Goal: Task Accomplishment & Management: Manage account settings

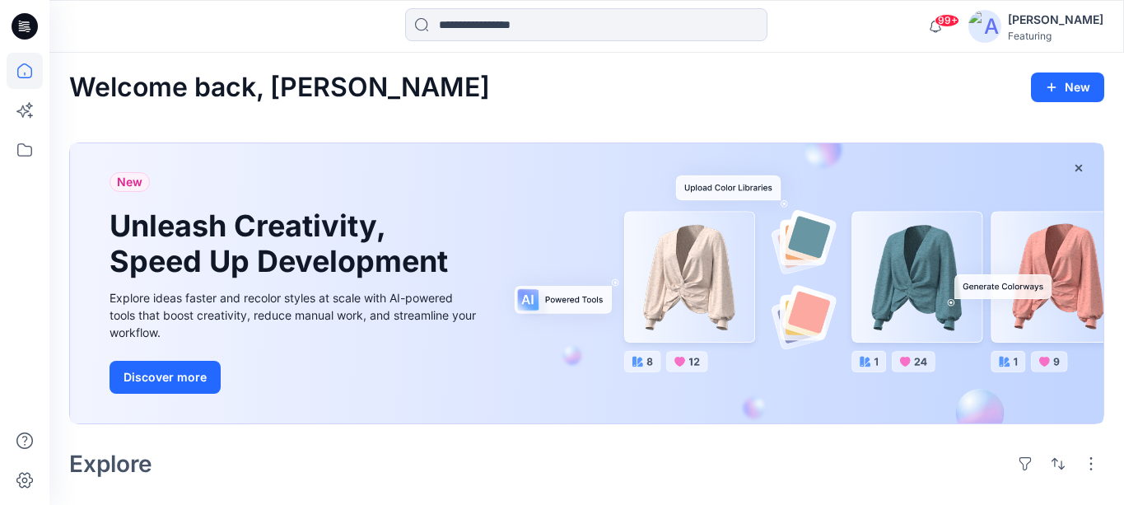
scroll to position [290, 0]
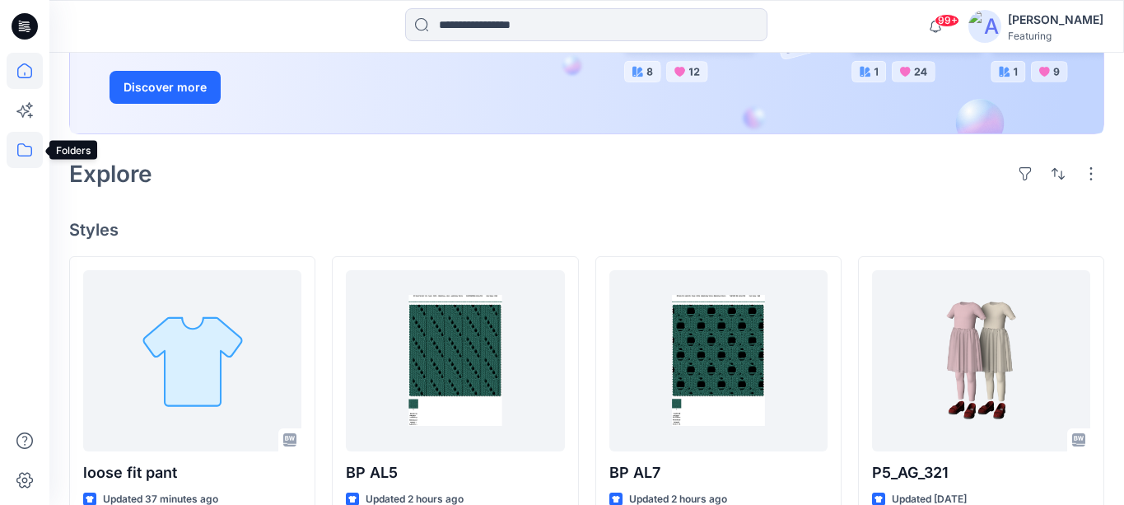
click at [23, 149] on icon at bounding box center [25, 150] width 36 height 36
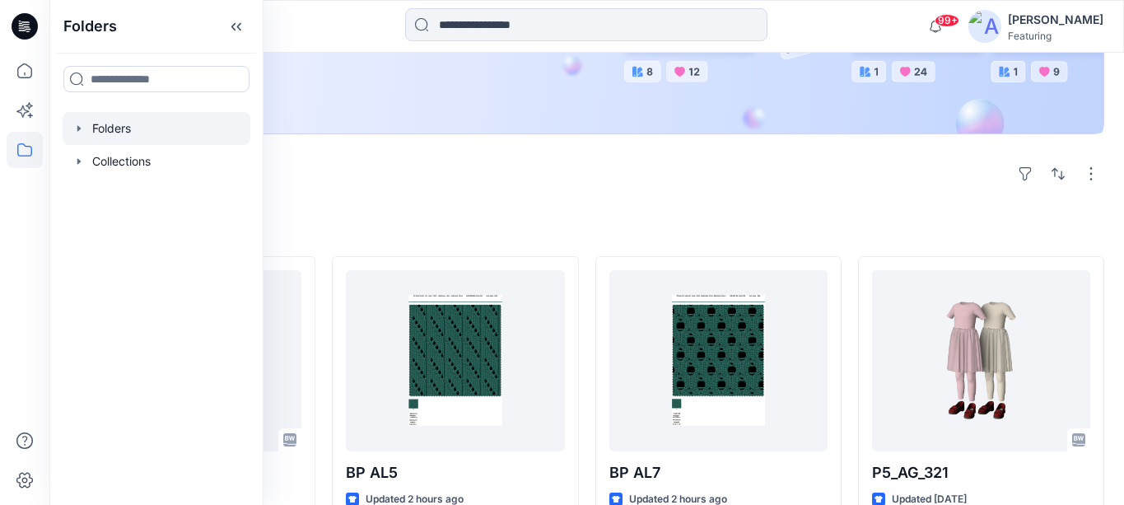
click at [127, 129] on div at bounding box center [157, 128] width 188 height 33
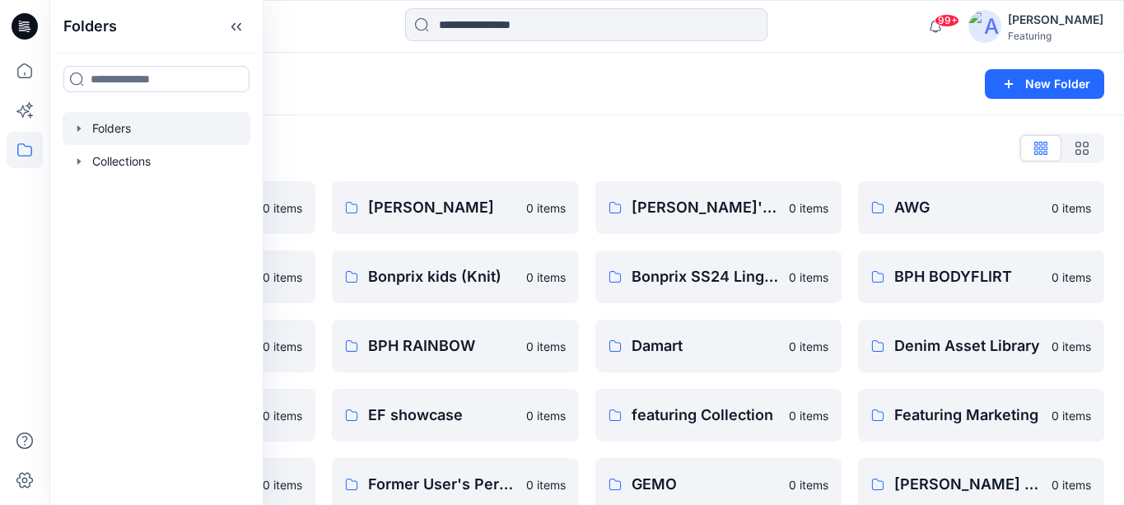
click at [386, 95] on div "Folders New Folder" at bounding box center [586, 84] width 1075 height 63
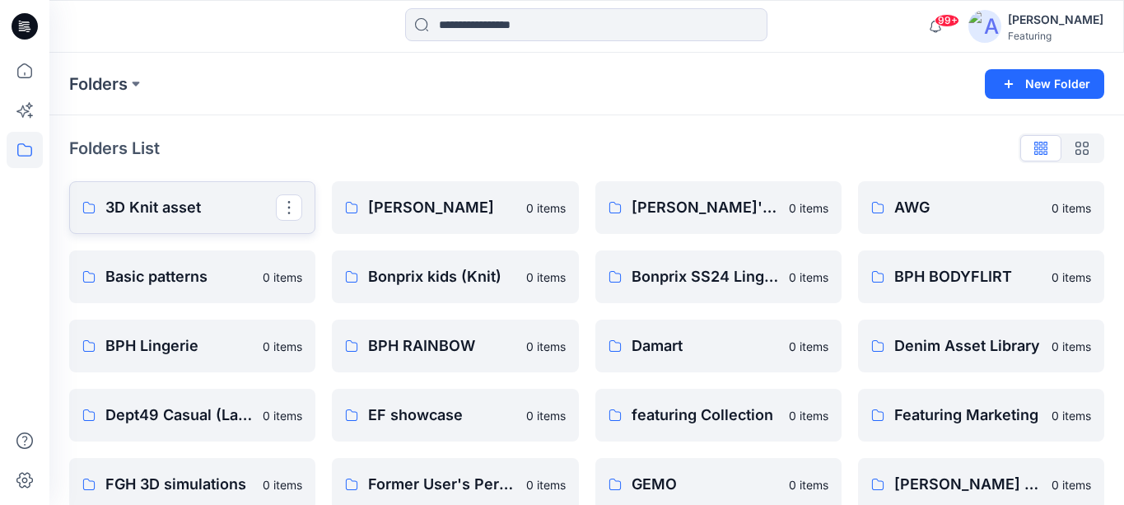
click at [183, 196] on p "3D Knit asset" at bounding box center [190, 207] width 170 height 23
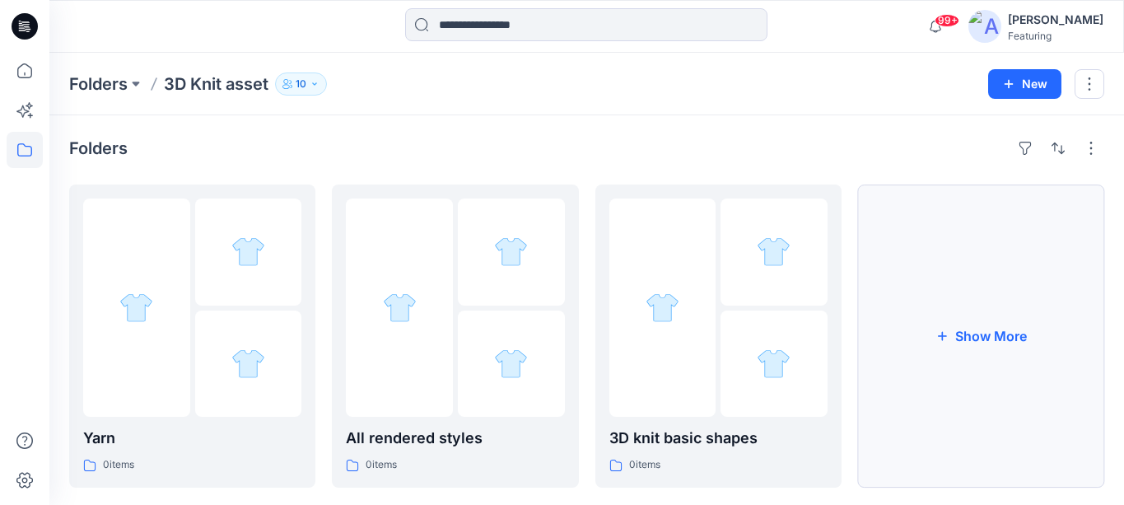
click at [938, 367] on button "Show More" at bounding box center [981, 335] width 246 height 303
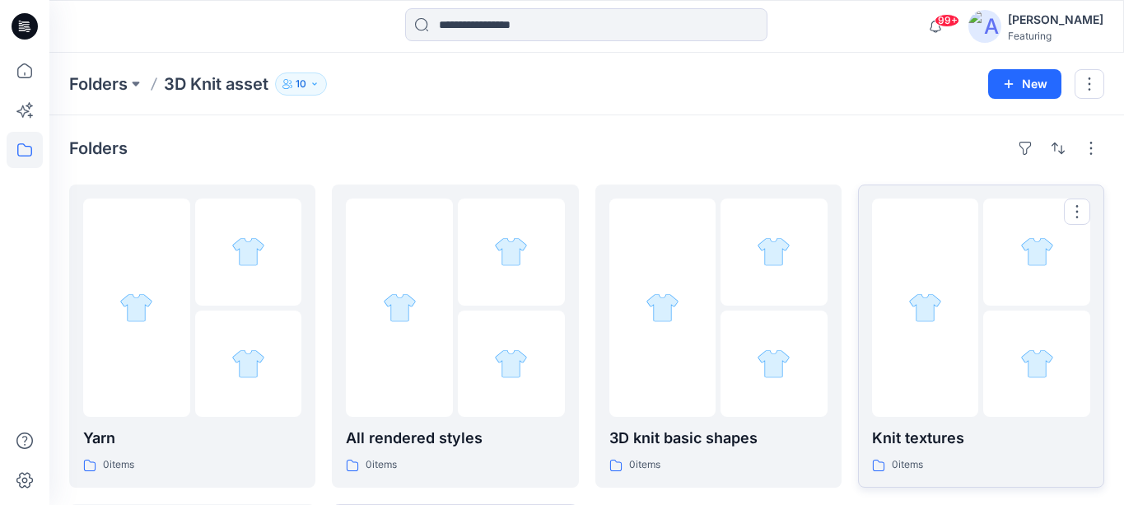
click at [919, 435] on p "Knit textures" at bounding box center [981, 438] width 218 height 23
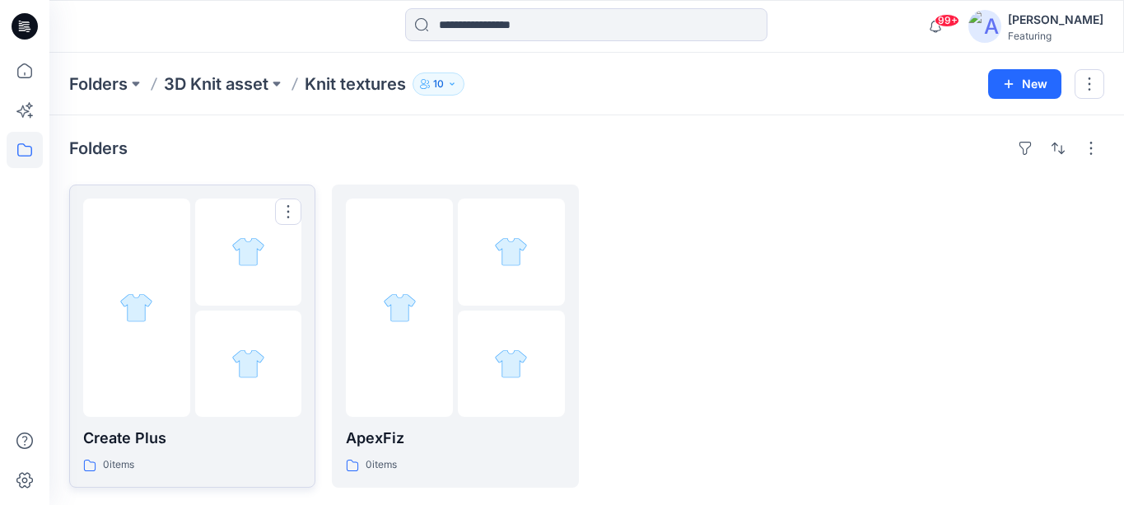
click at [171, 428] on p "Create Plus" at bounding box center [192, 438] width 218 height 23
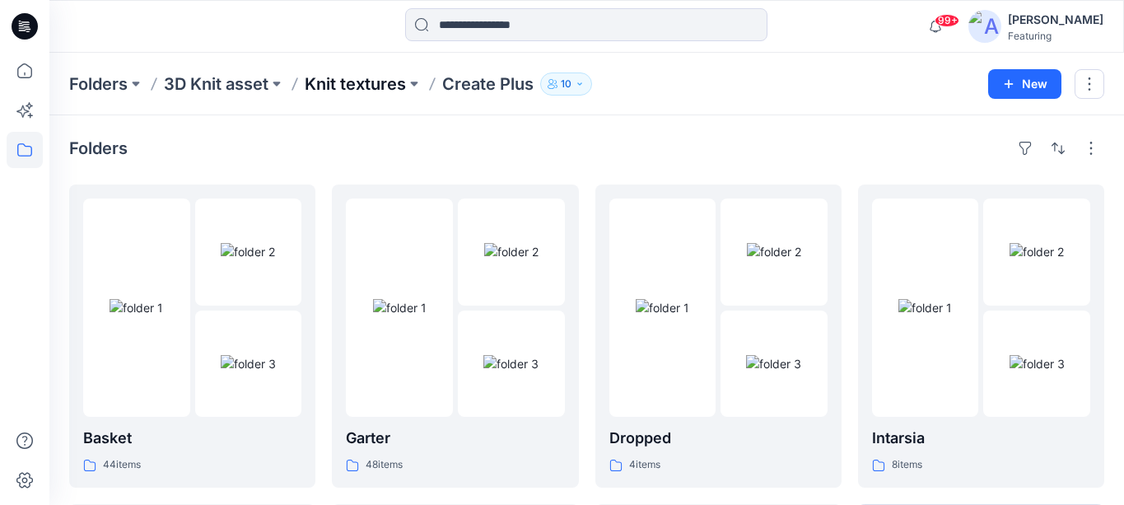
click at [337, 77] on p "Knit textures" at bounding box center [355, 83] width 101 height 23
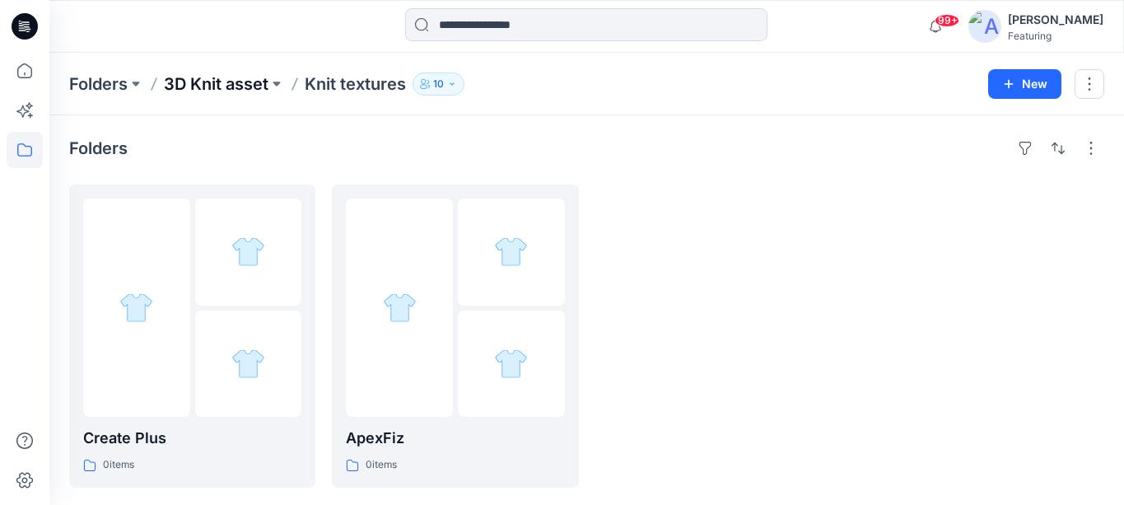
click at [240, 85] on p "3D Knit asset" at bounding box center [216, 83] width 105 height 23
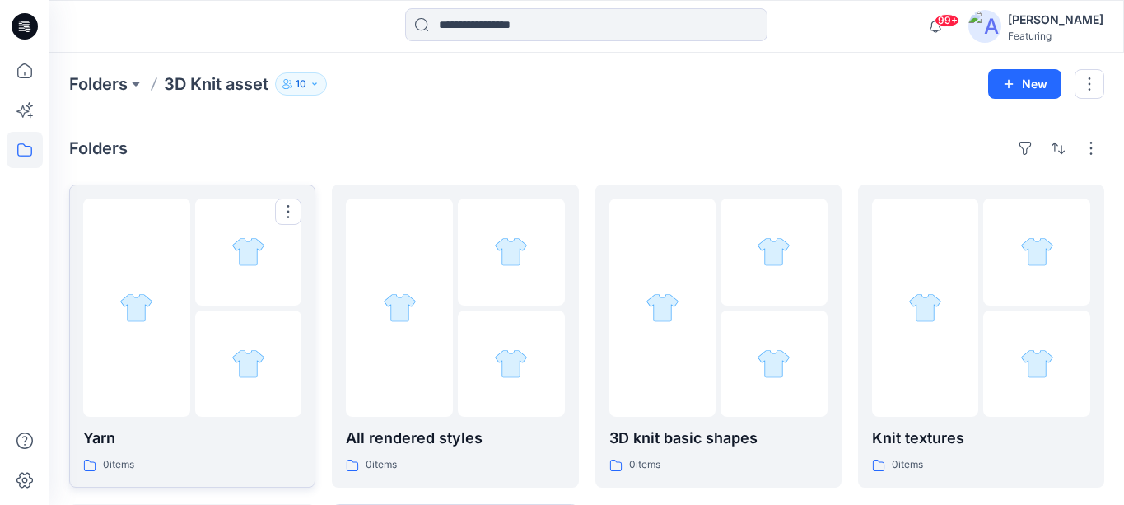
click at [202, 427] on p "Yarn" at bounding box center [192, 438] width 218 height 23
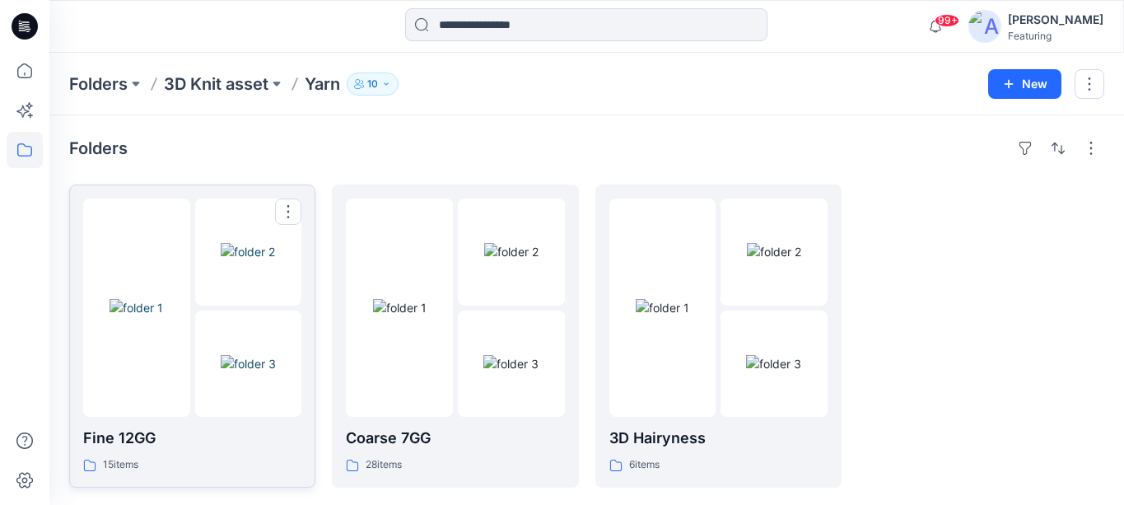
click at [240, 429] on p "Fine 12GG" at bounding box center [192, 438] width 218 height 23
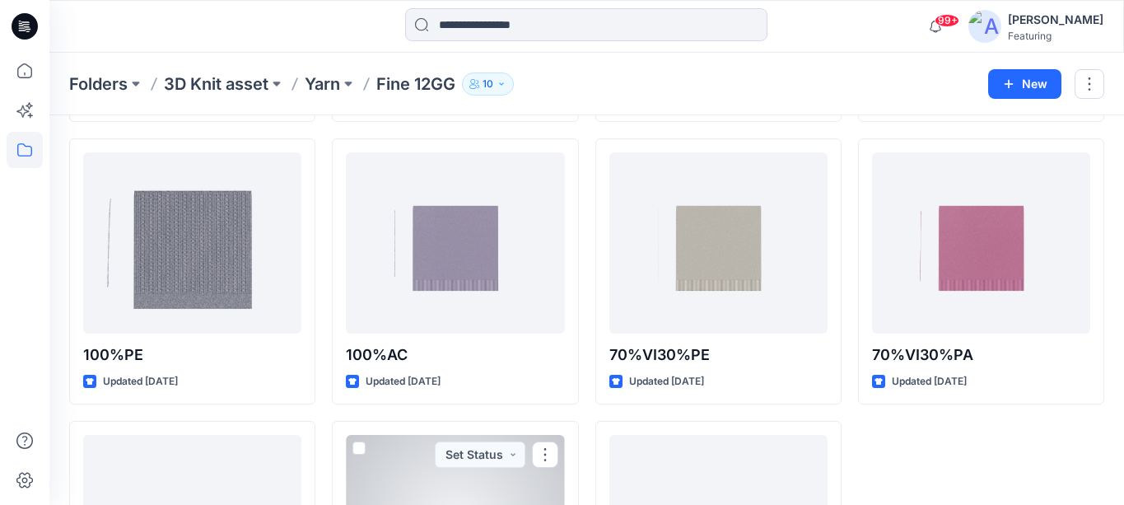
scroll to position [602, 0]
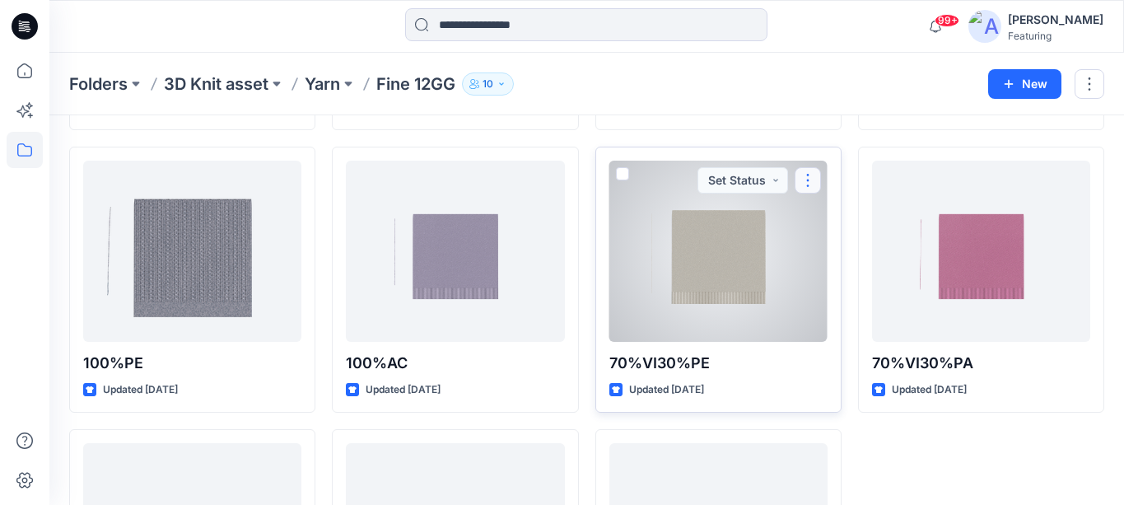
click at [808, 173] on button "button" at bounding box center [808, 180] width 26 height 26
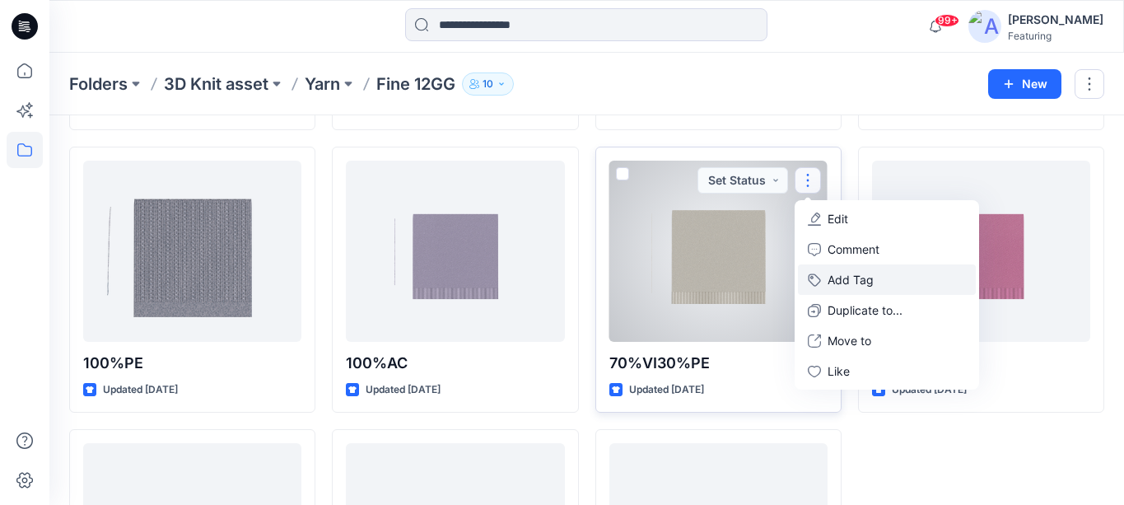
click at [858, 286] on button "Add Tag" at bounding box center [887, 279] width 178 height 30
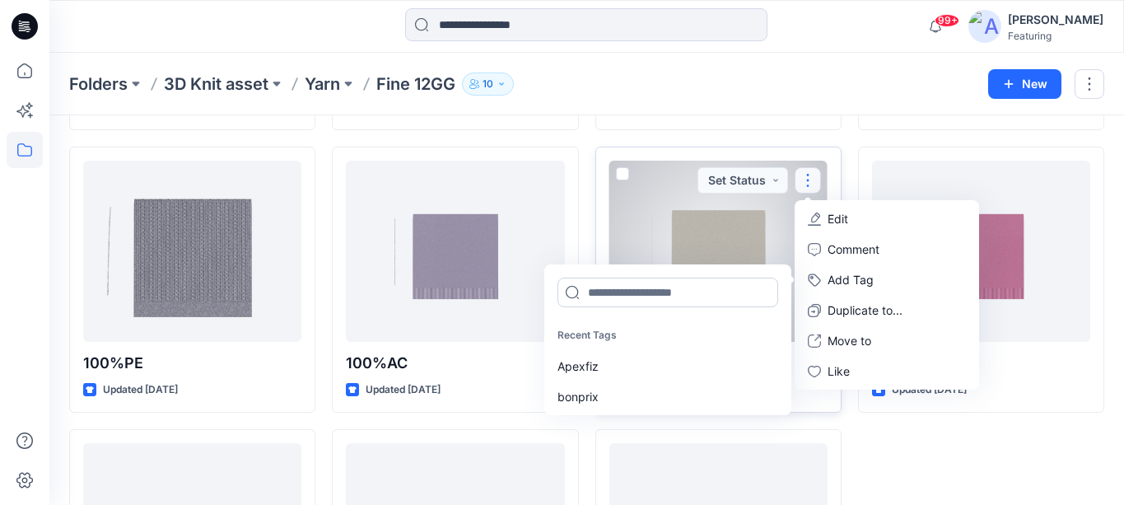
click at [656, 291] on input at bounding box center [668, 293] width 221 height 30
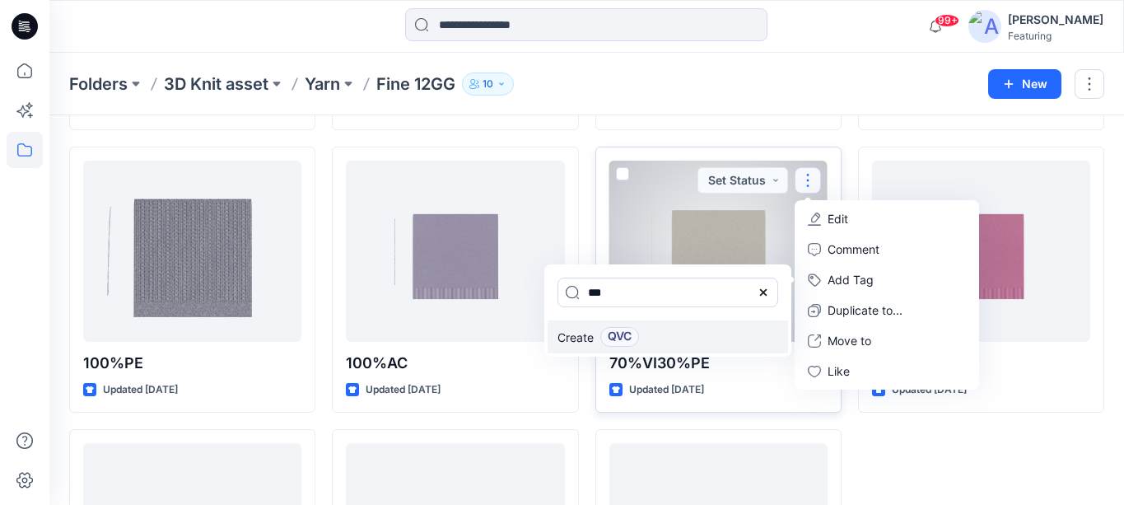
type input "***"
click at [616, 334] on span "QVC" at bounding box center [620, 337] width 24 height 20
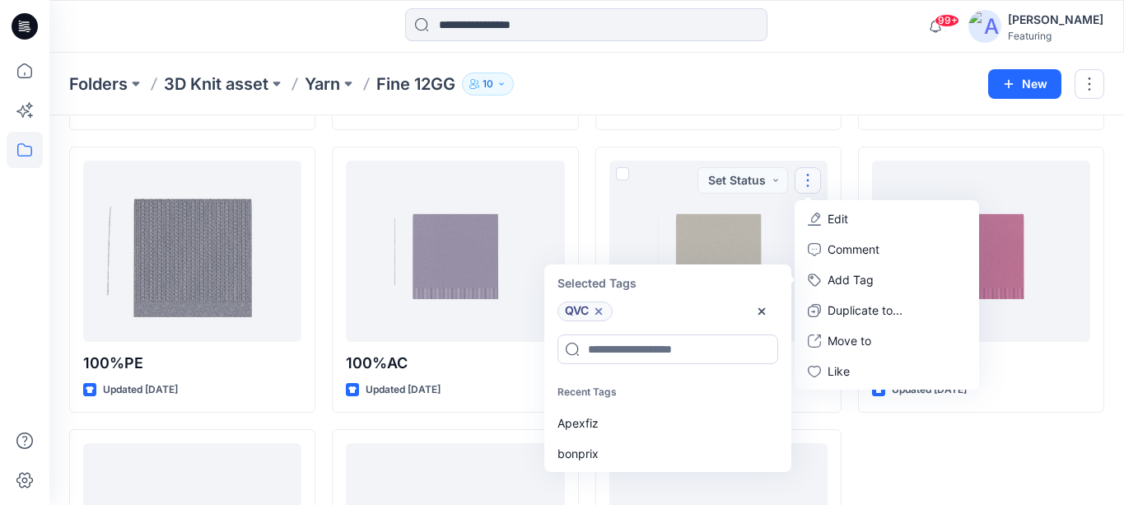
click at [792, 79] on div "Folders 3D Knit asset Yarn Fine 12GG 10" at bounding box center [522, 83] width 907 height 23
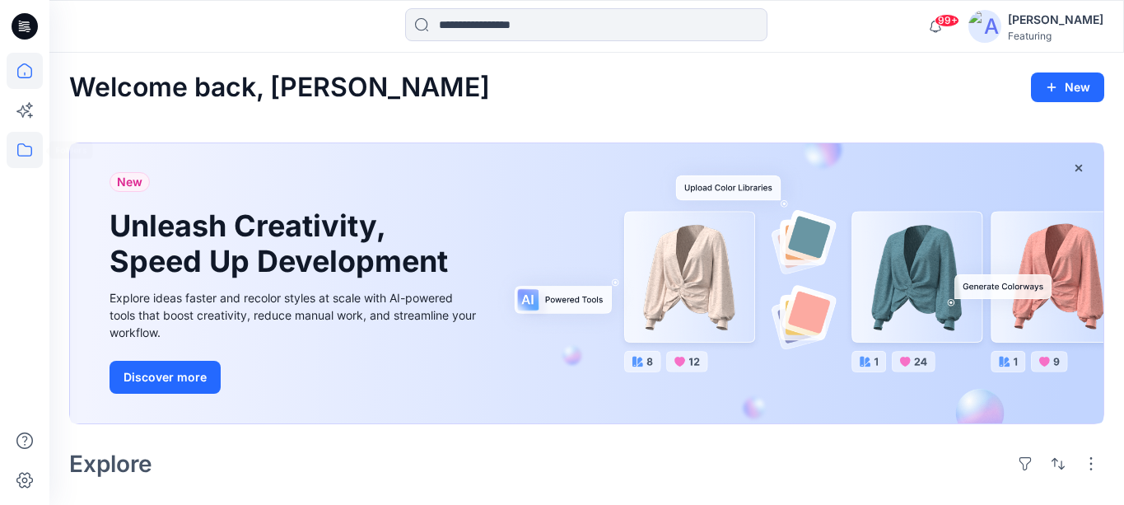
click at [35, 147] on icon at bounding box center [25, 150] width 36 height 36
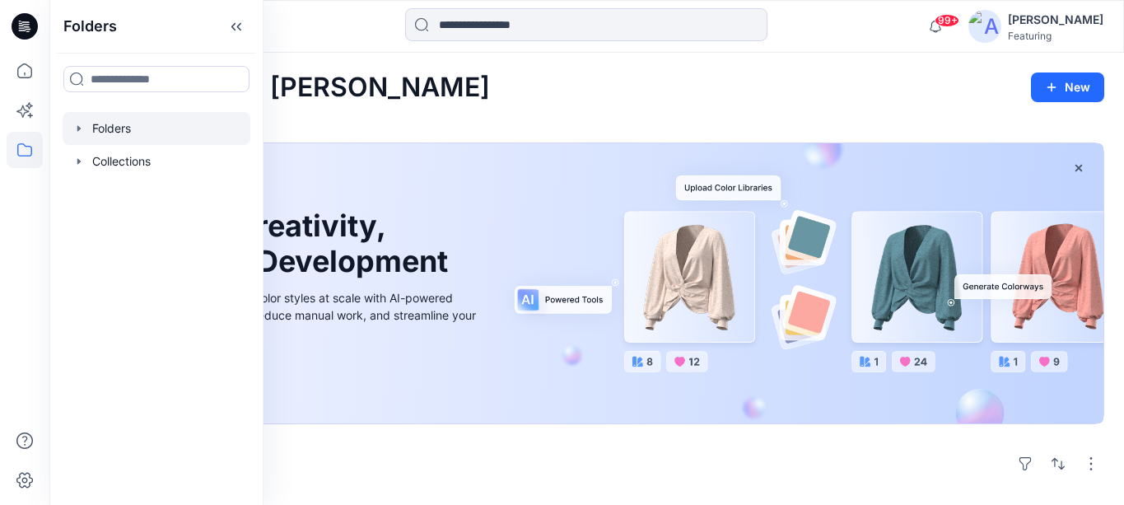
click at [126, 139] on div at bounding box center [157, 128] width 188 height 33
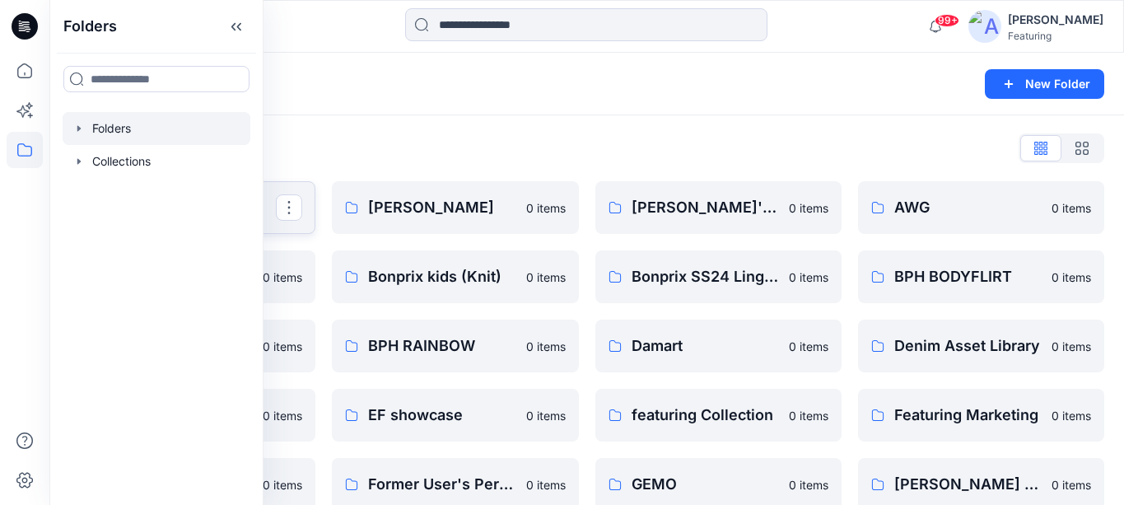
click at [287, 209] on button "button" at bounding box center [289, 207] width 26 height 26
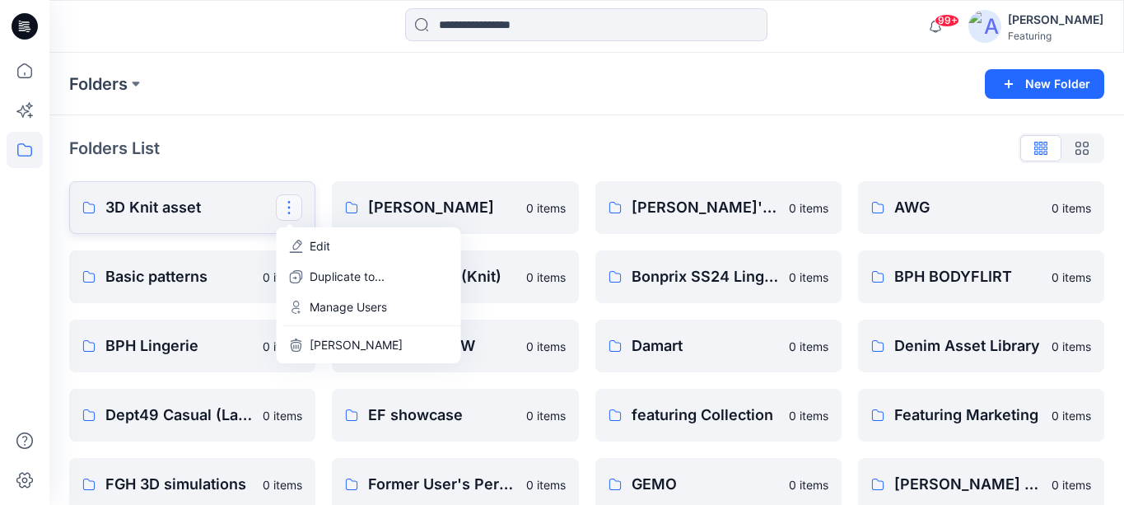
click at [223, 208] on p "3D Knit asset" at bounding box center [190, 207] width 170 height 23
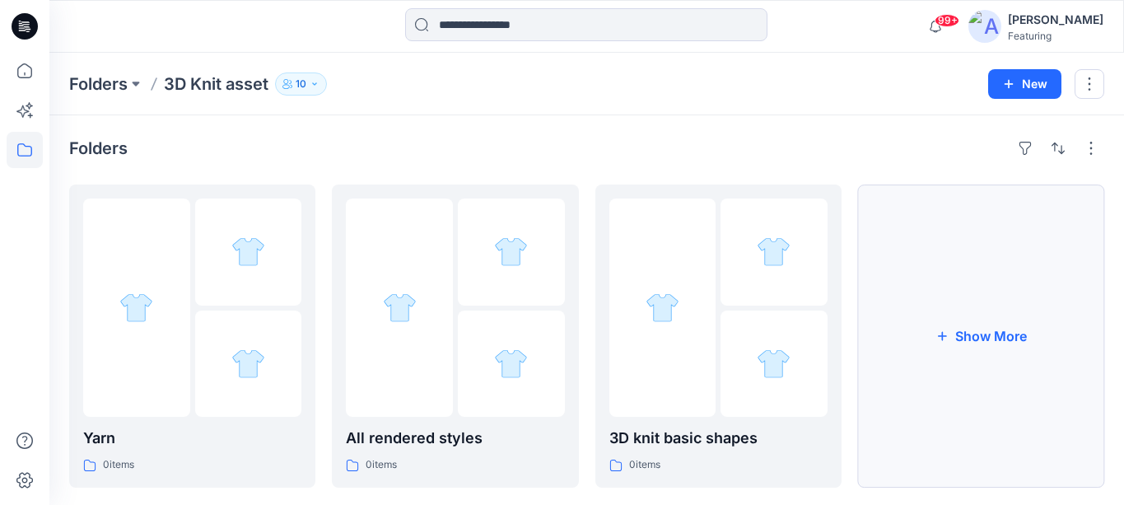
click at [967, 248] on button "Show More" at bounding box center [981, 335] width 246 height 303
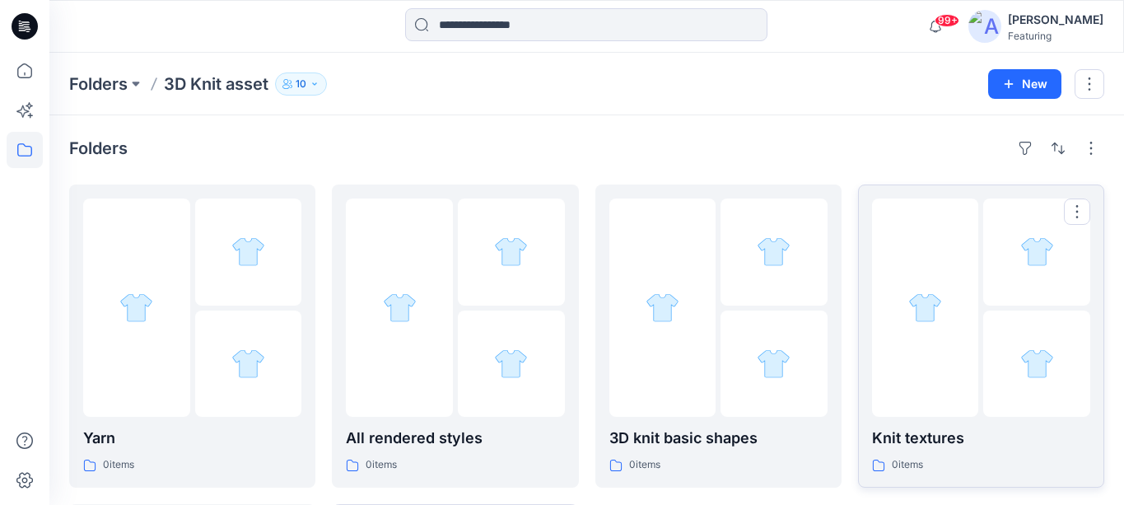
click at [894, 353] on div at bounding box center [925, 307] width 107 height 218
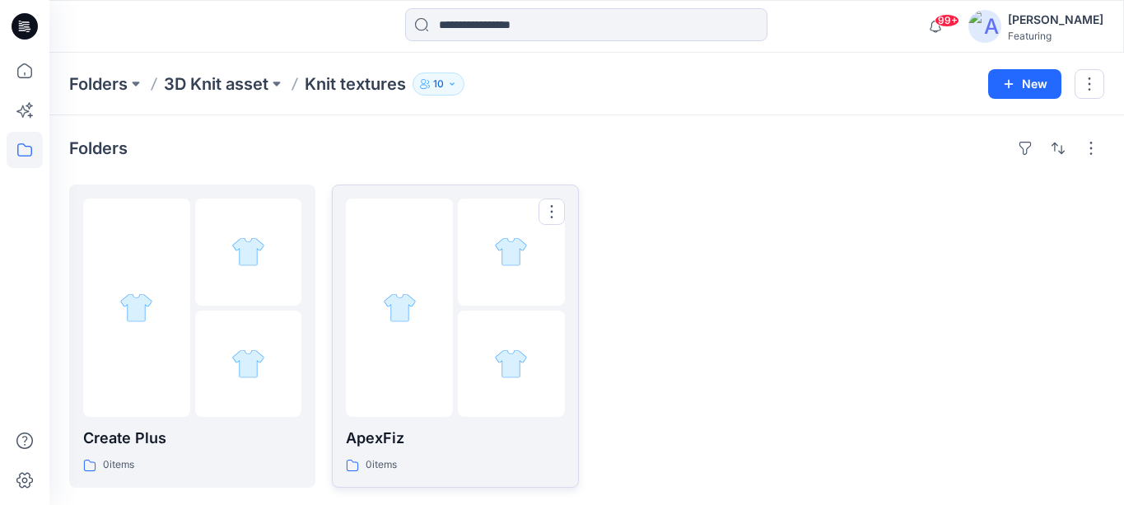
click at [479, 268] on div at bounding box center [511, 251] width 107 height 107
click at [150, 250] on div at bounding box center [136, 307] width 107 height 218
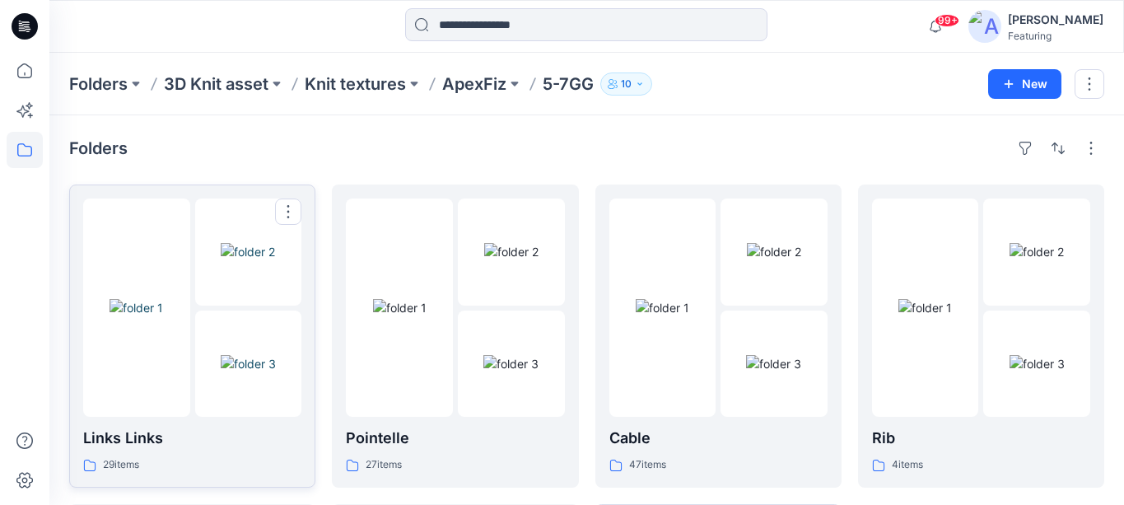
click at [131, 259] on div at bounding box center [136, 307] width 107 height 218
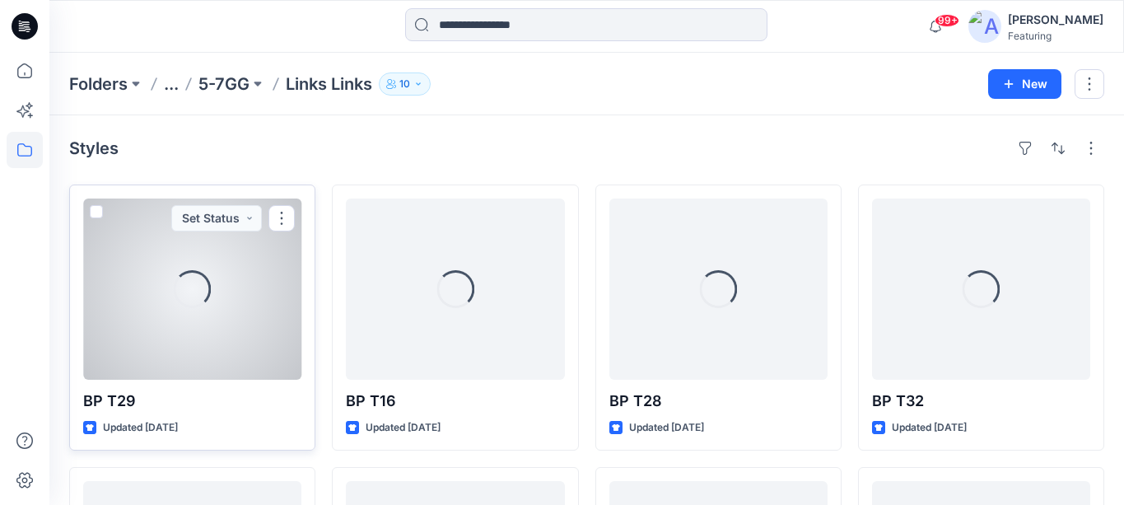
click at [164, 240] on div "Loading..." at bounding box center [192, 288] width 218 height 181
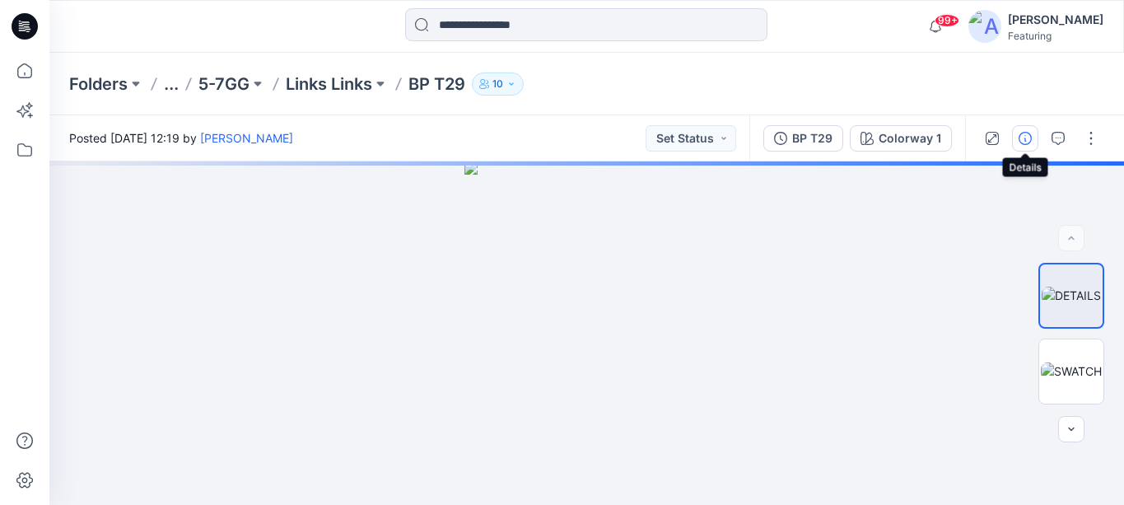
click at [1033, 139] on button "button" at bounding box center [1025, 138] width 26 height 26
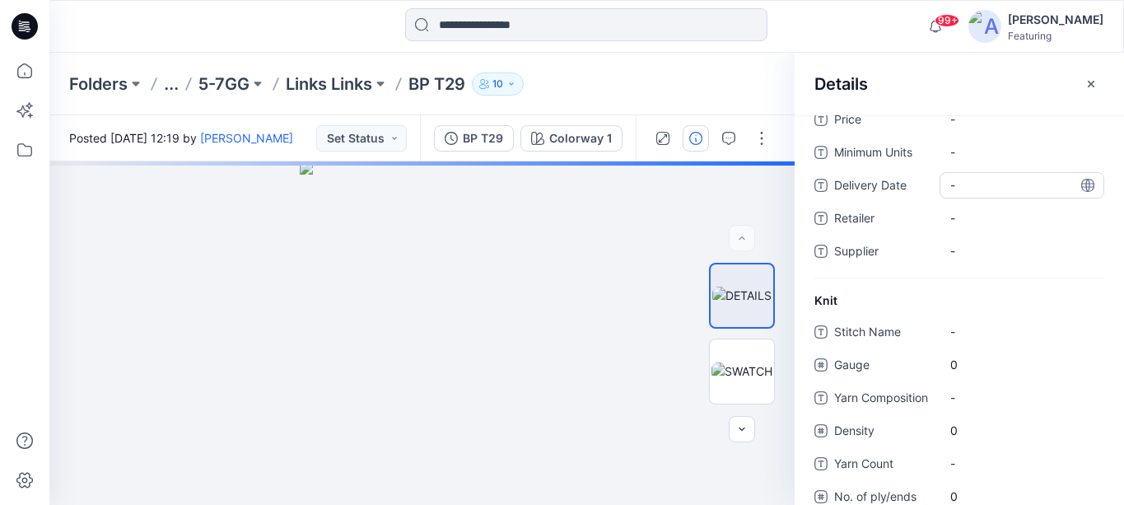
scroll to position [154, 0]
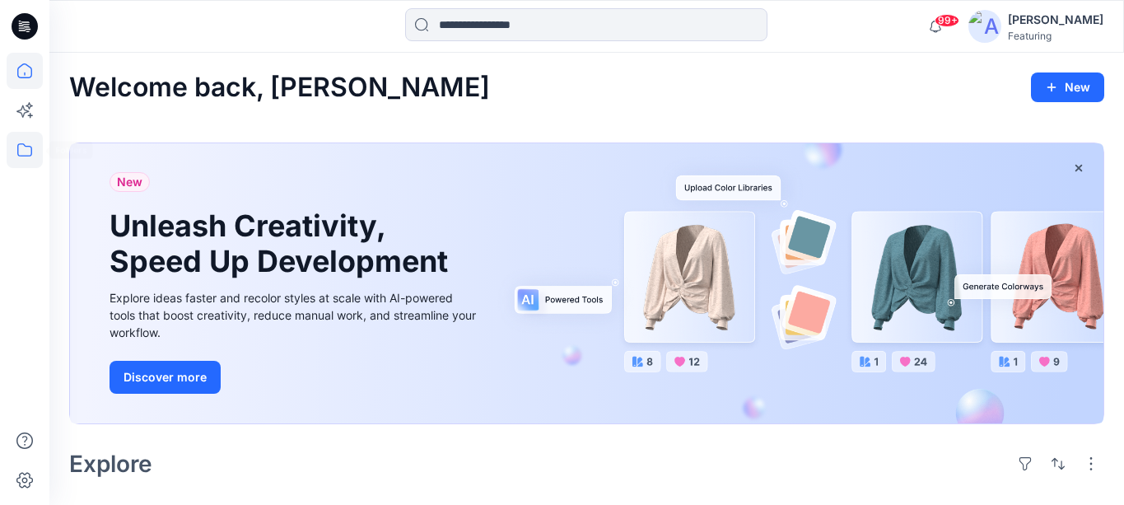
click at [34, 147] on icon at bounding box center [25, 150] width 36 height 36
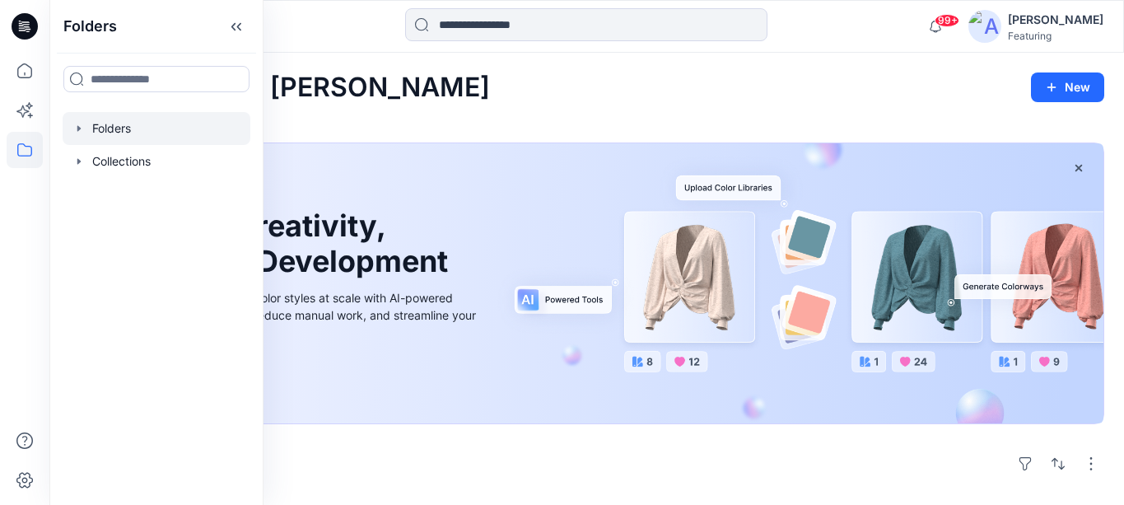
click at [104, 125] on div at bounding box center [157, 128] width 188 height 33
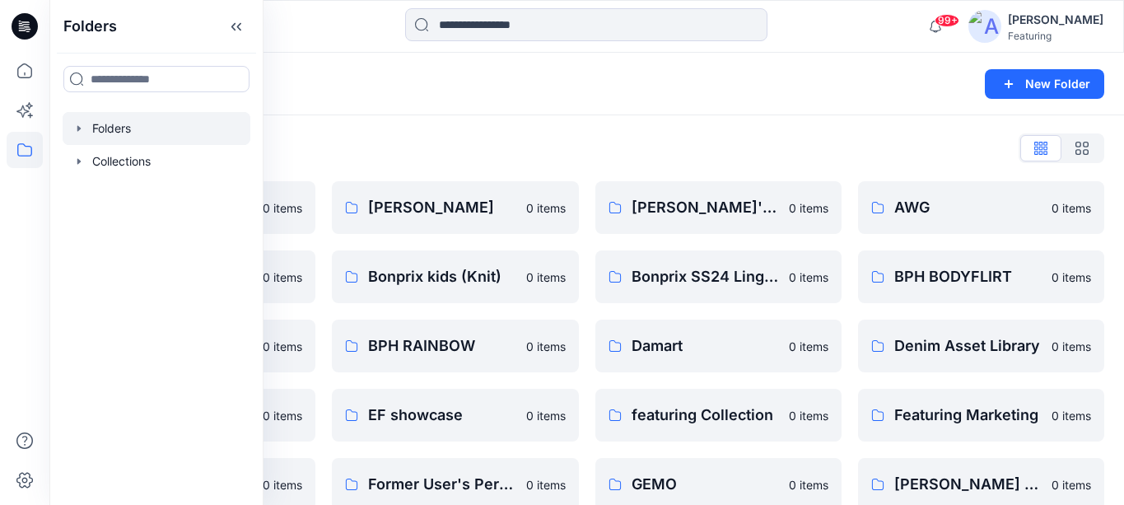
click at [298, 100] on div "Folders New Folder" at bounding box center [586, 84] width 1075 height 63
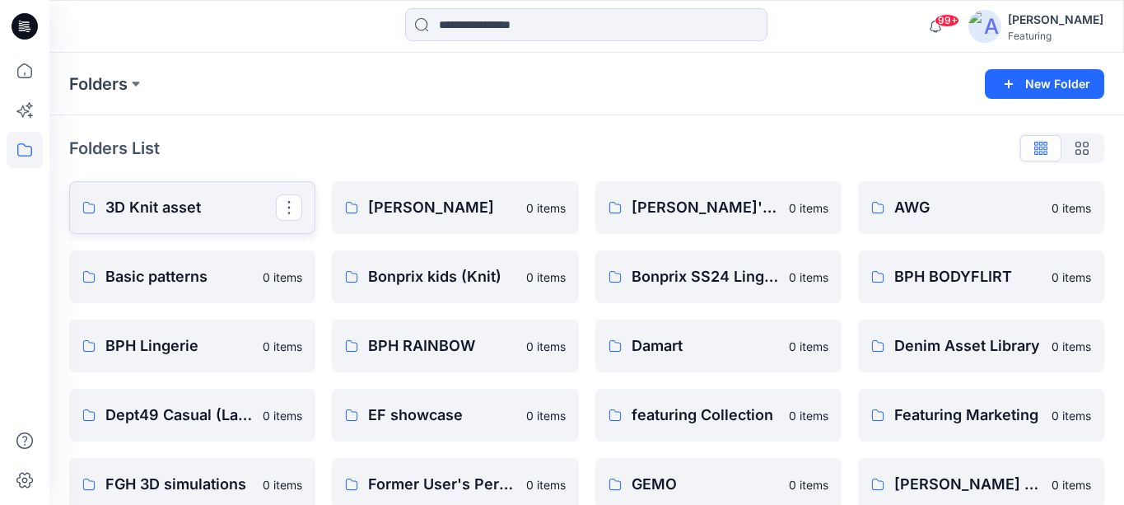
click at [175, 203] on p "3D Knit asset" at bounding box center [190, 207] width 170 height 23
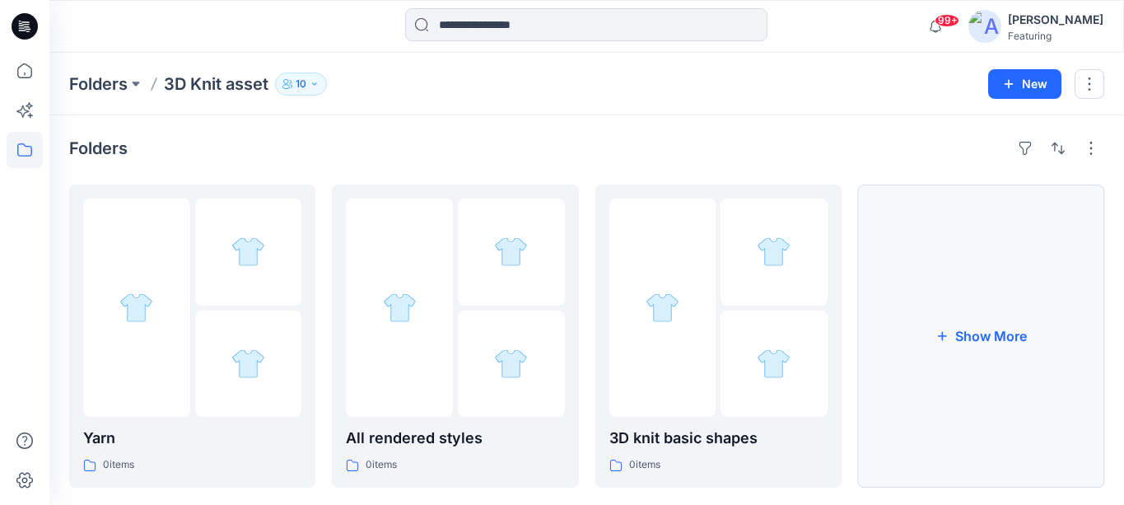
click at [992, 325] on button "Show More" at bounding box center [981, 335] width 246 height 303
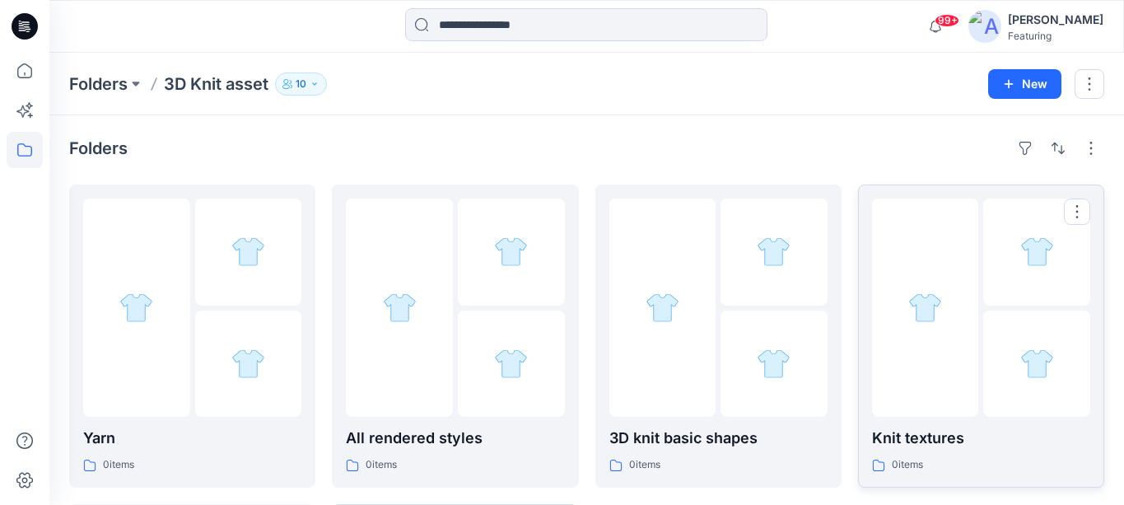
click at [992, 335] on div at bounding box center [1036, 364] width 107 height 107
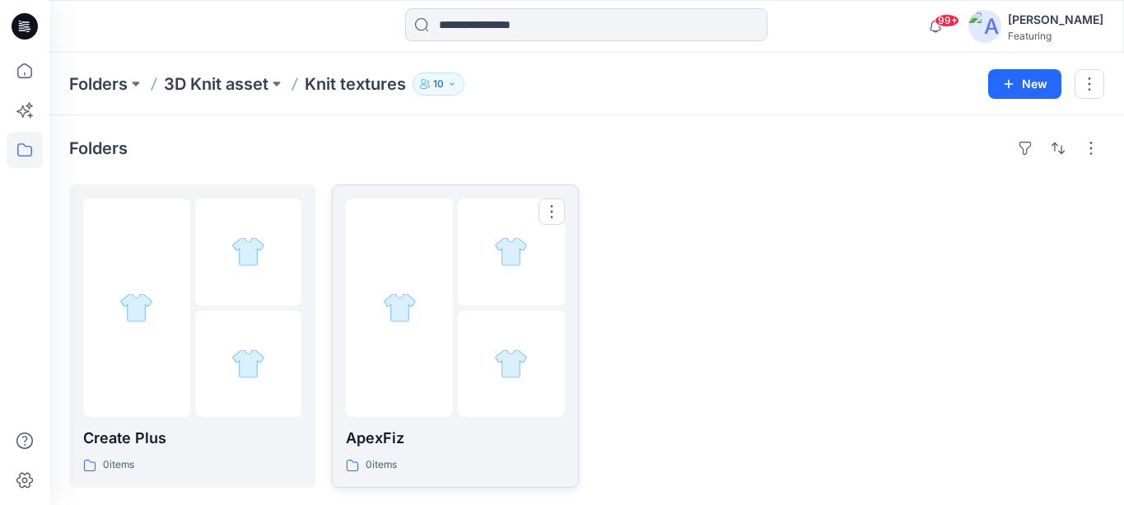
click at [451, 420] on div "ApexFiz 0 items" at bounding box center [455, 335] width 218 height 275
click at [181, 342] on div at bounding box center [136, 307] width 107 height 218
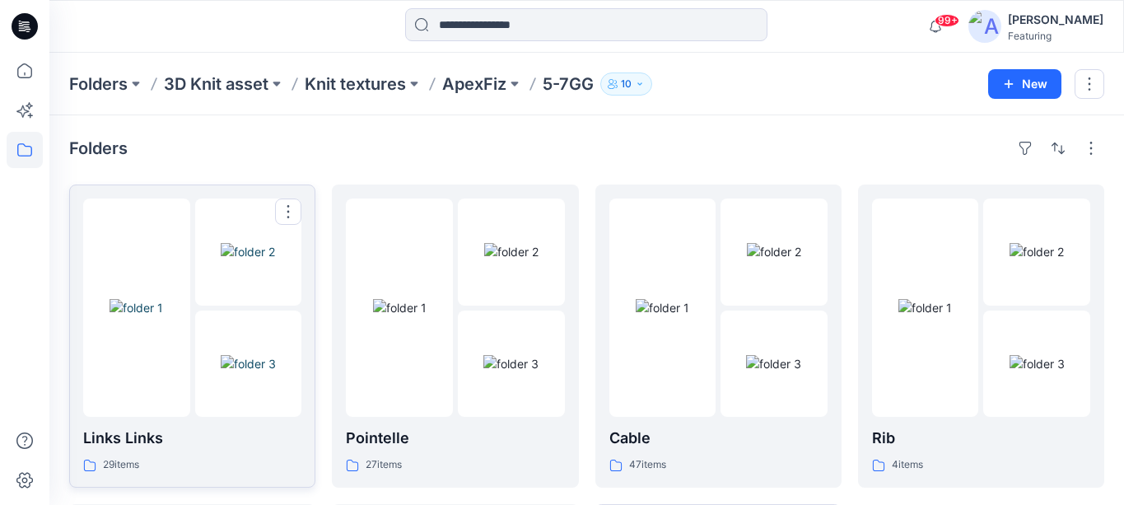
click at [194, 247] on div at bounding box center [192, 307] width 218 height 218
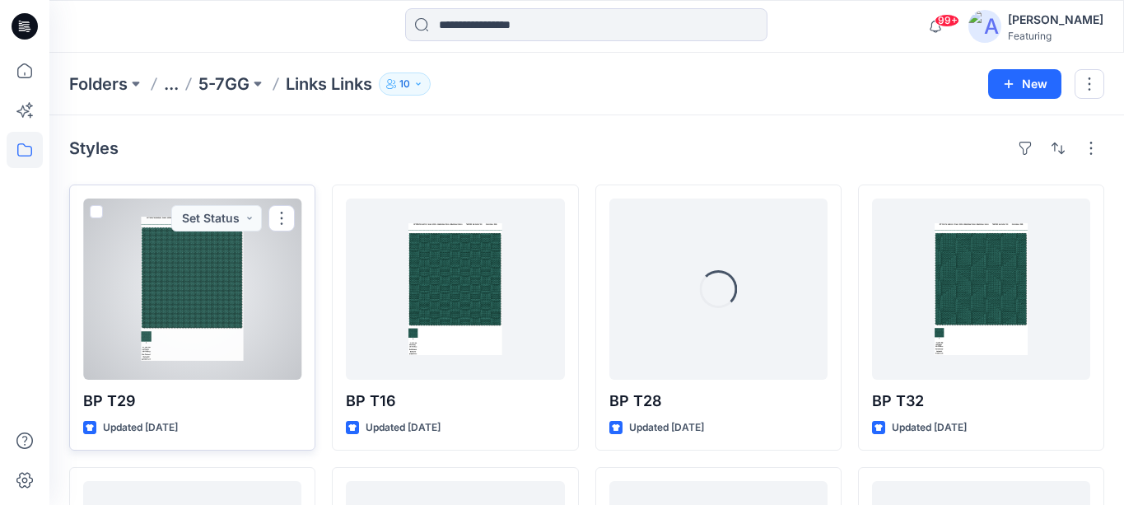
click at [206, 285] on div at bounding box center [192, 288] width 218 height 181
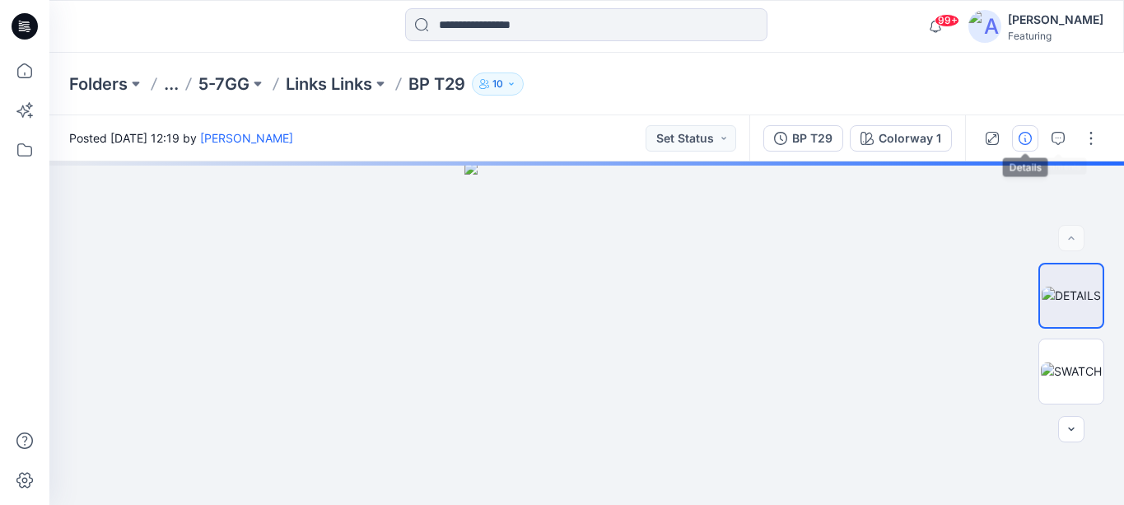
click at [1031, 134] on icon "button" at bounding box center [1025, 138] width 13 height 13
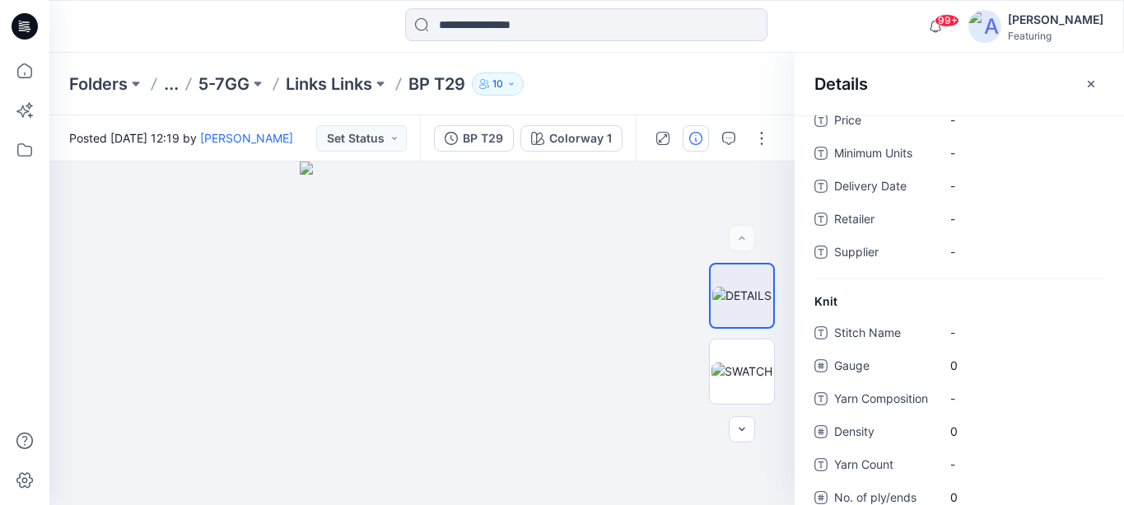
scroll to position [154, 0]
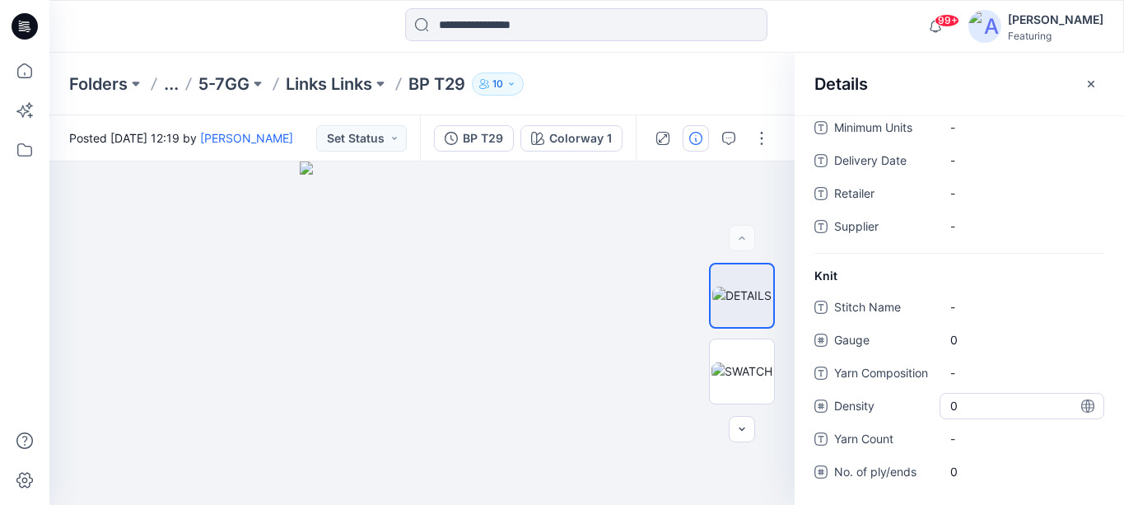
click at [996, 406] on span "0" at bounding box center [1021, 405] width 143 height 17
type input "**"
click at [955, 453] on div "Stitch Name - Gauge 0 Yarn Composition - Density 36 Yarn Count - No. of ply/end…" at bounding box center [960, 399] width 290 height 211
click at [955, 437] on Count "-" at bounding box center [1021, 438] width 143 height 17
type textarea "*"
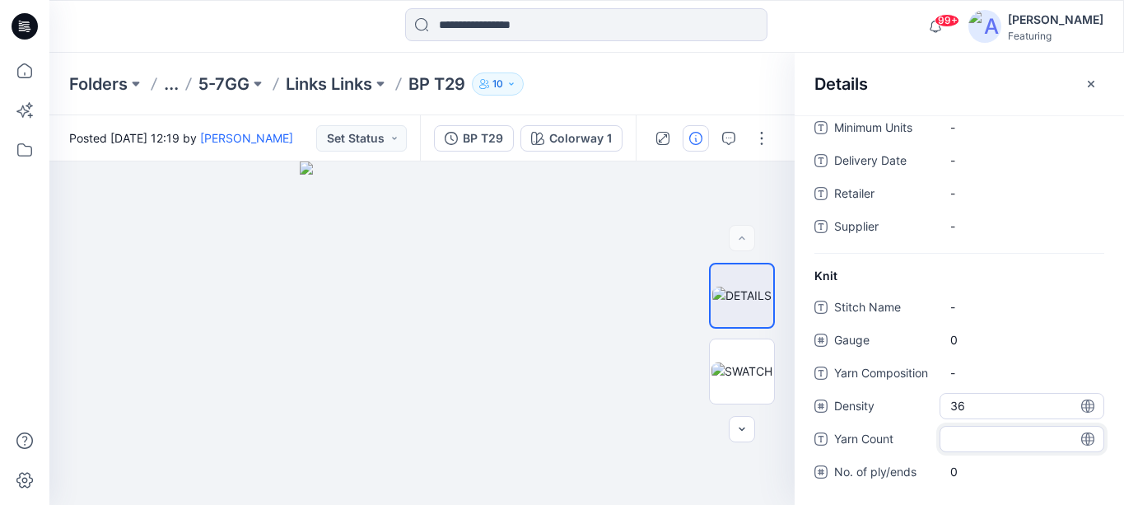
click at [992, 405] on span "36" at bounding box center [1021, 405] width 143 height 17
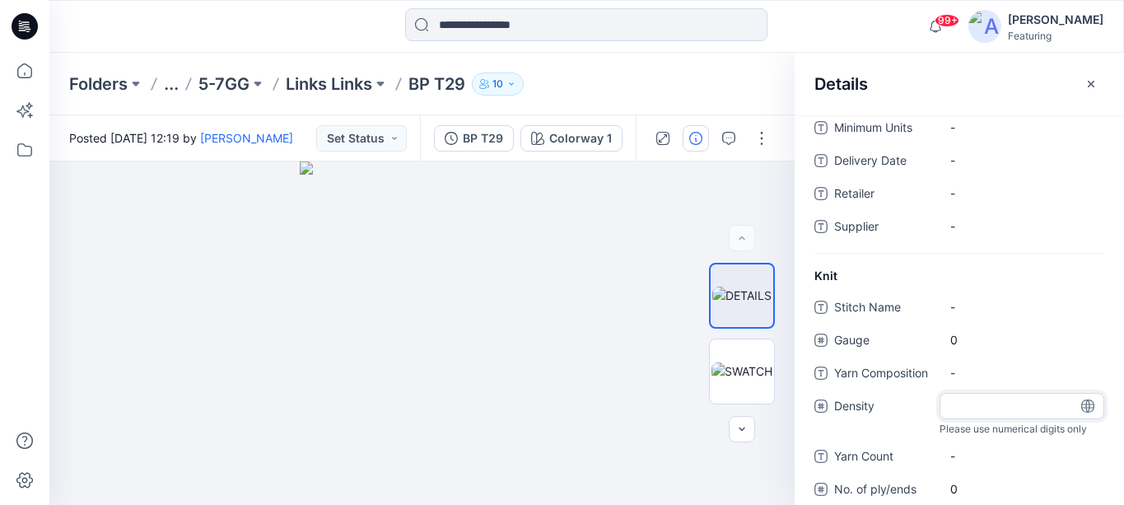
scroll to position [171, 0]
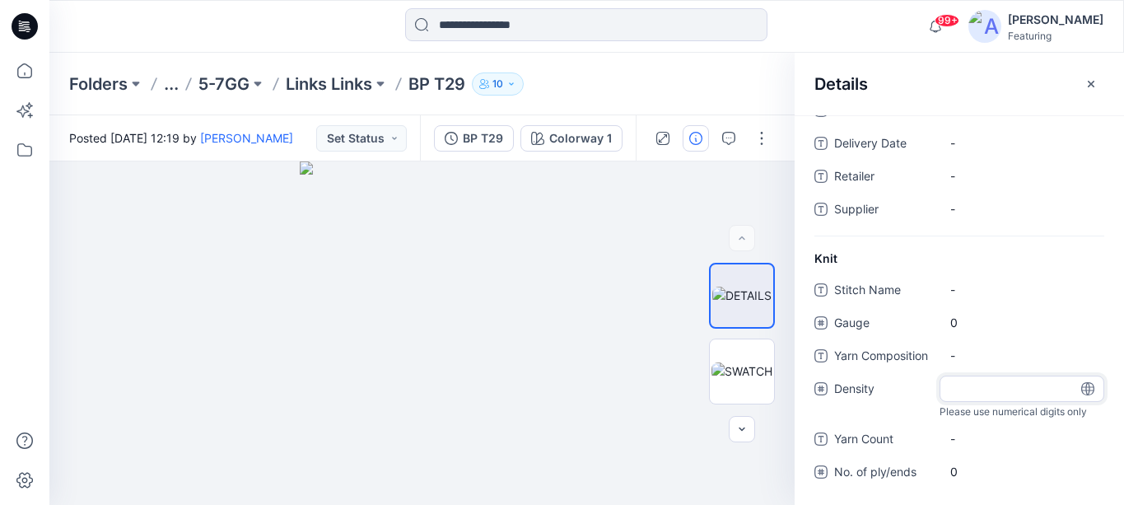
click at [1062, 31] on div "Featuring" at bounding box center [1056, 36] width 96 height 12
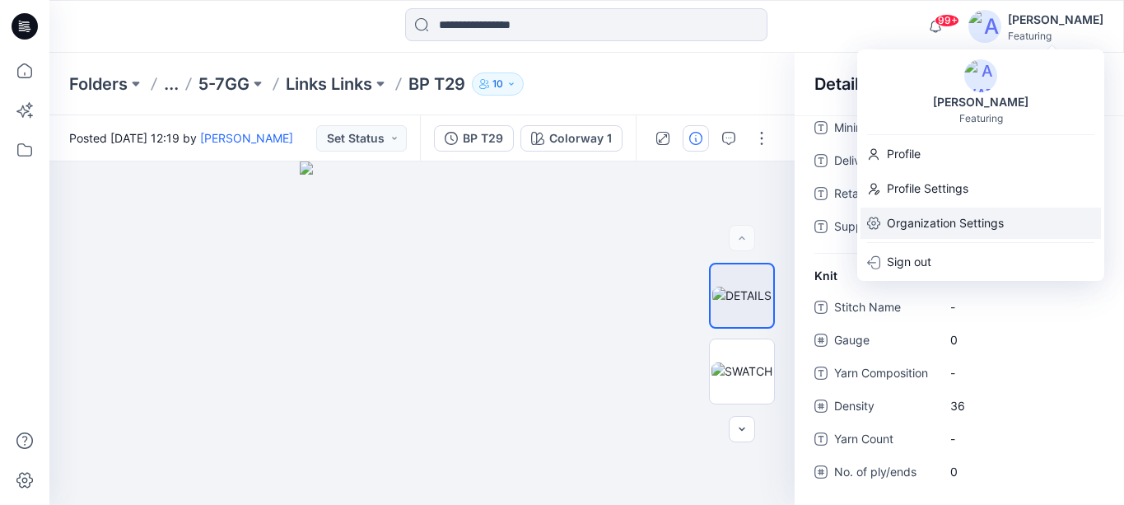
click at [917, 216] on p "Organization Settings" at bounding box center [945, 223] width 117 height 31
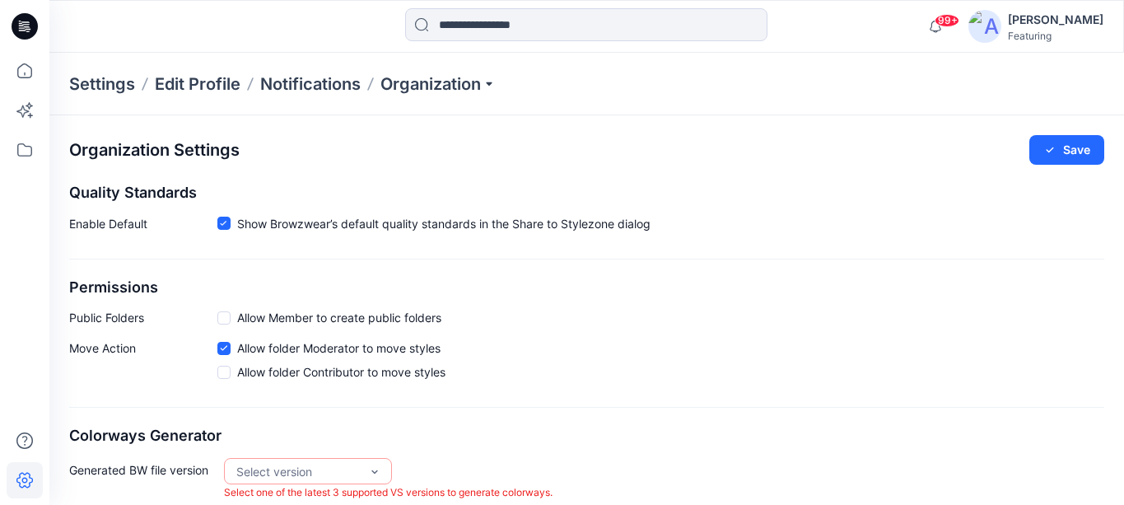
scroll to position [16, 0]
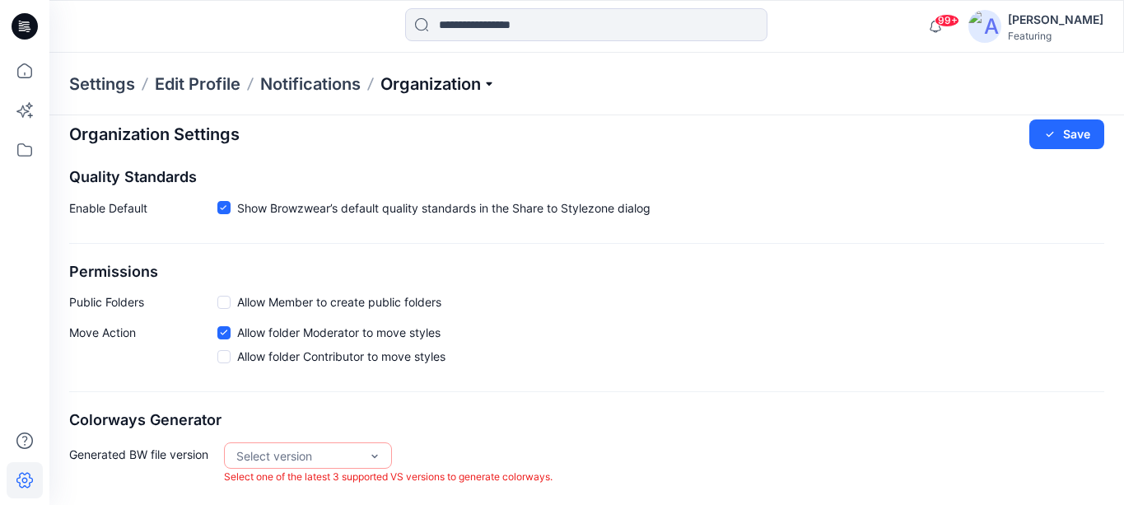
click at [404, 93] on p "Organization" at bounding box center [438, 83] width 115 height 23
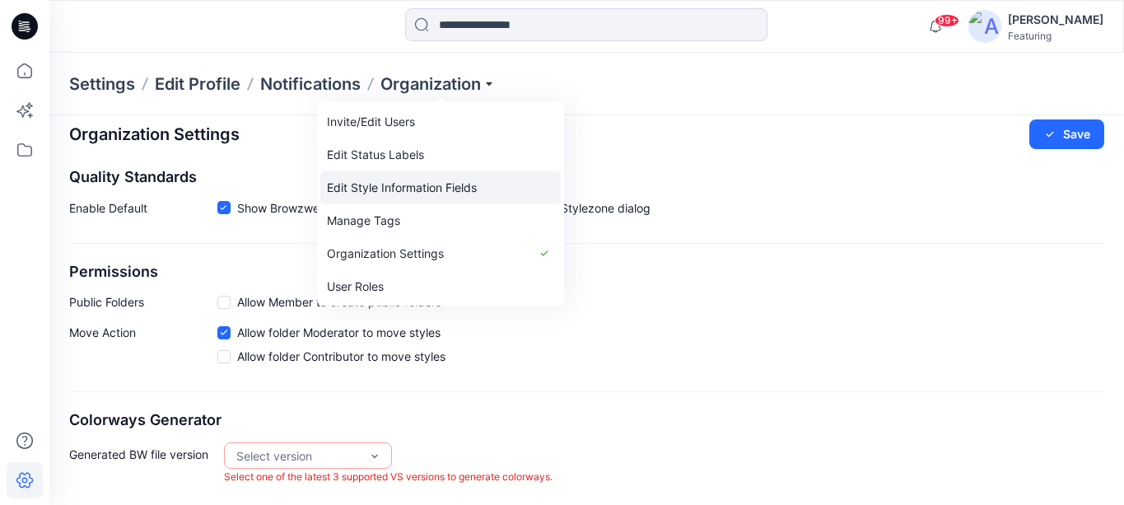
click at [432, 186] on link "Edit Style Information Fields" at bounding box center [440, 187] width 240 height 33
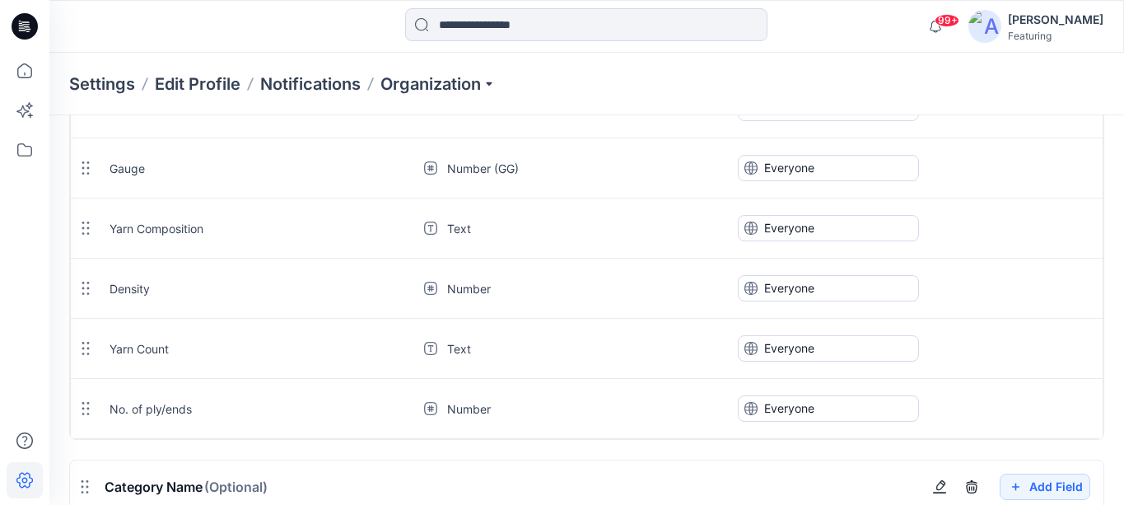
scroll to position [655, 0]
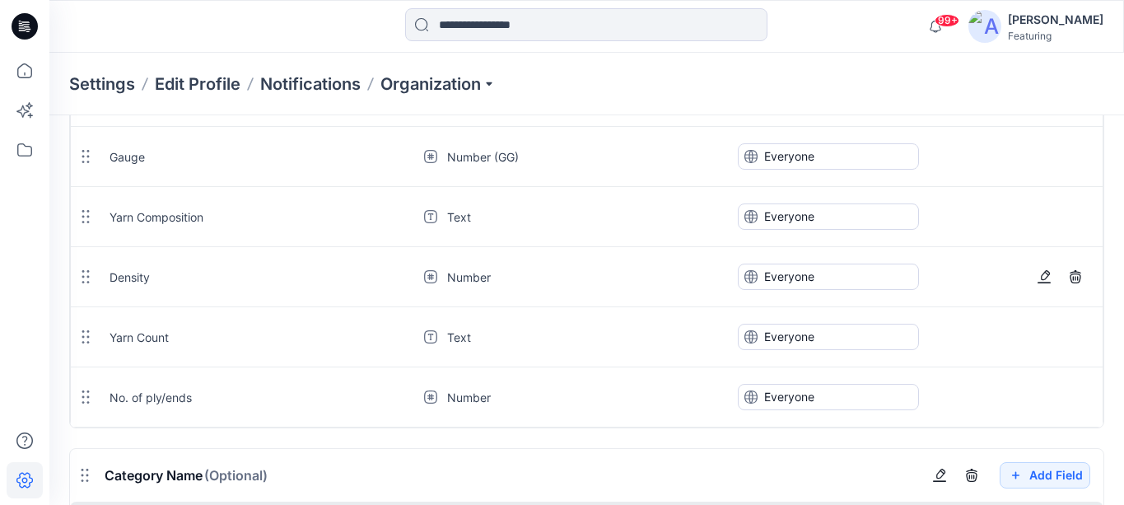
click at [150, 282] on div "Density" at bounding box center [256, 276] width 292 height 17
click at [145, 276] on div "Density" at bounding box center [256, 276] width 292 height 17
click at [1048, 277] on icon "button" at bounding box center [1044, 276] width 13 height 13
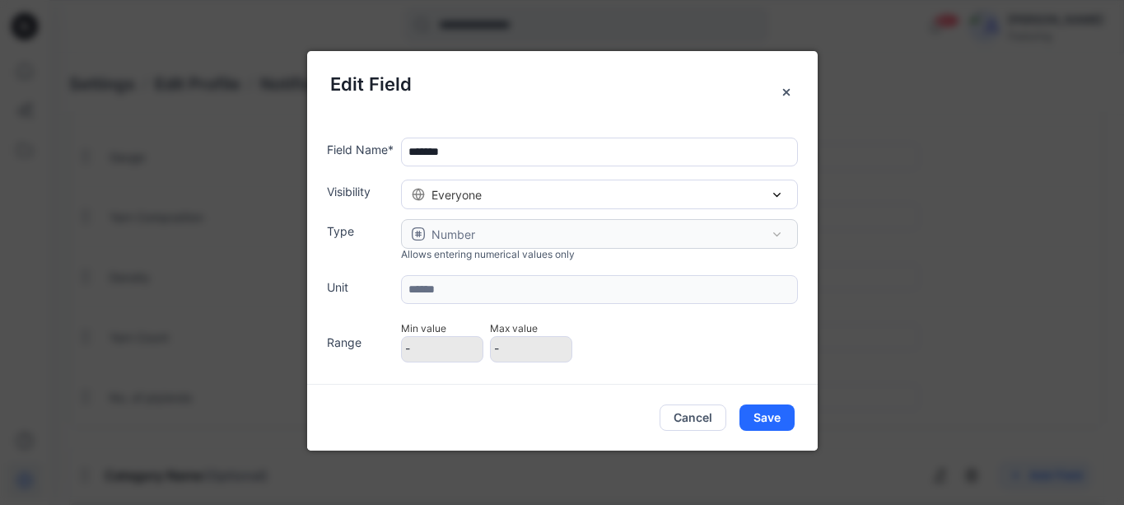
click at [514, 156] on input "*******" at bounding box center [599, 152] width 397 height 29
type input "**********"
click at [761, 417] on button "Save" at bounding box center [767, 417] width 55 height 26
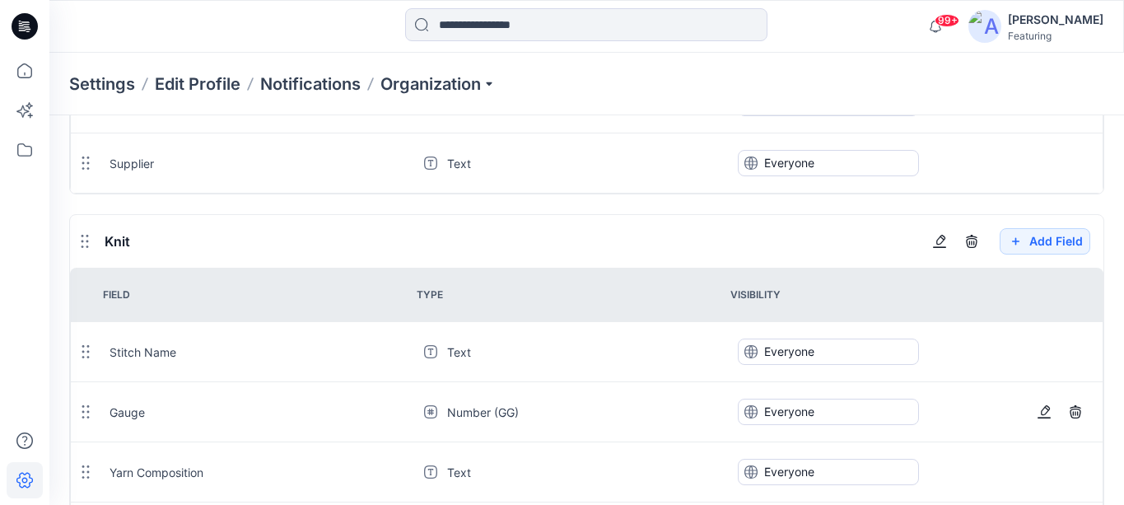
scroll to position [398, 0]
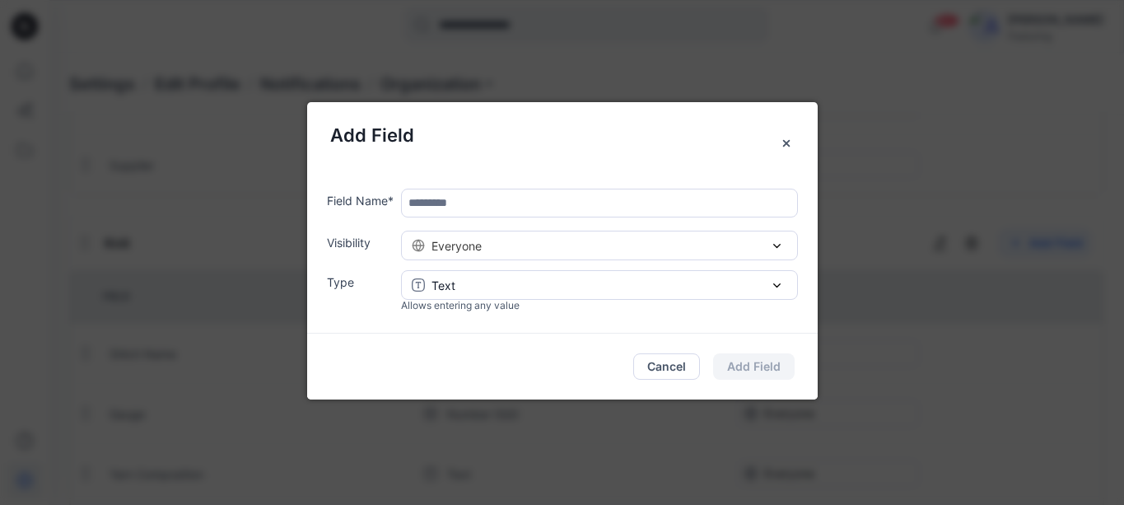
click at [507, 205] on input "text" at bounding box center [599, 203] width 397 height 29
type input "**********"
click at [482, 284] on div "Text" at bounding box center [600, 285] width 376 height 17
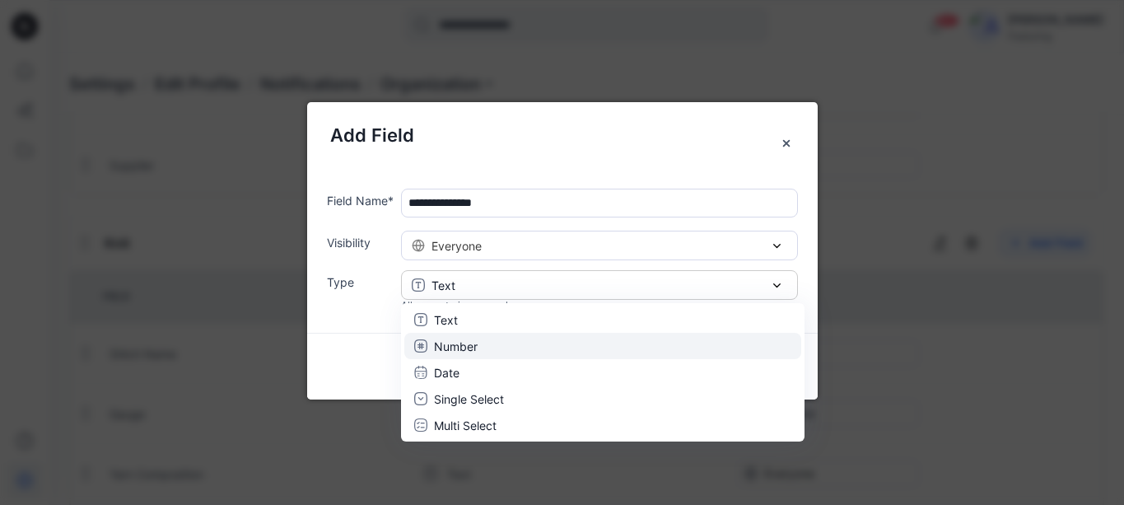
click at [481, 343] on div "Number" at bounding box center [602, 346] width 377 height 17
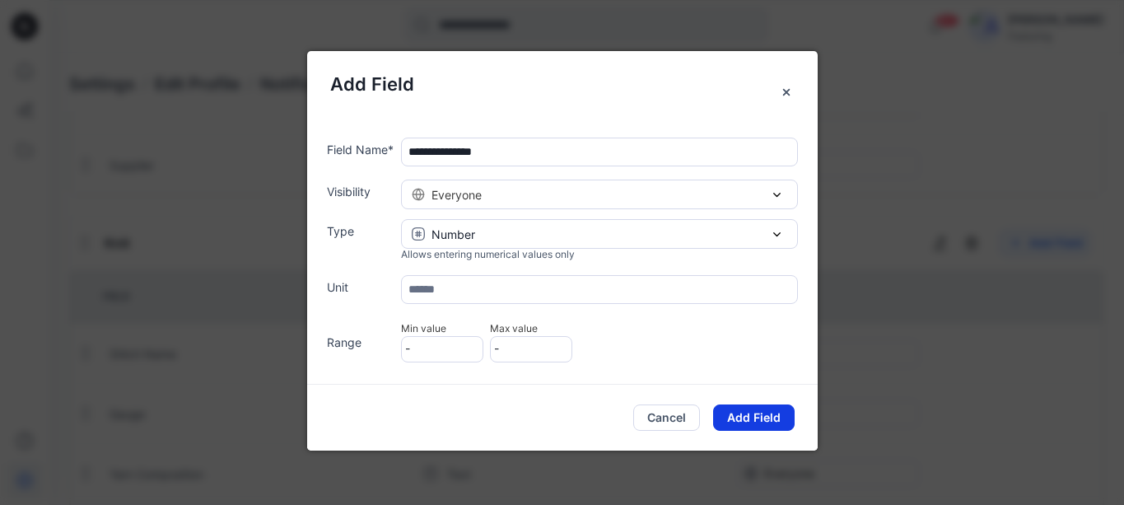
click at [762, 413] on button "Add Field" at bounding box center [754, 417] width 82 height 26
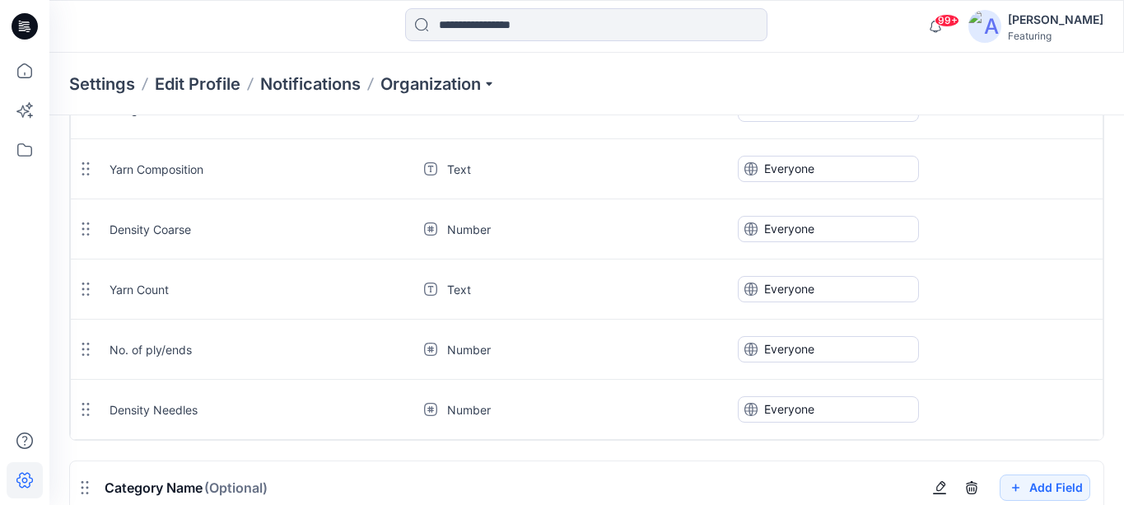
scroll to position [707, 0]
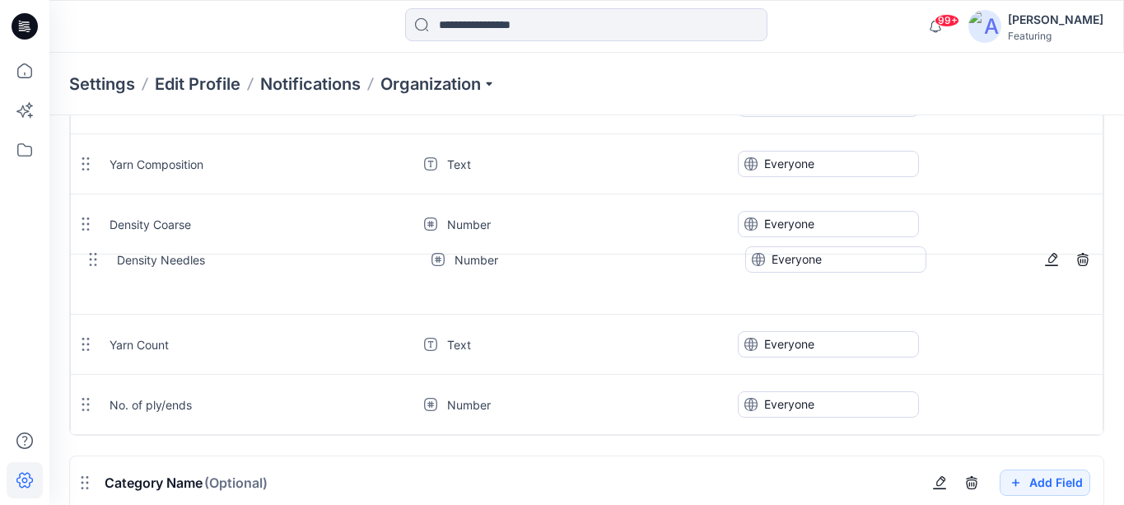
drag, startPoint x: 86, startPoint y: 404, endPoint x: 87, endPoint y: 259, distance: 144.1
click at [87, 259] on icon at bounding box center [92, 259] width 13 height 13
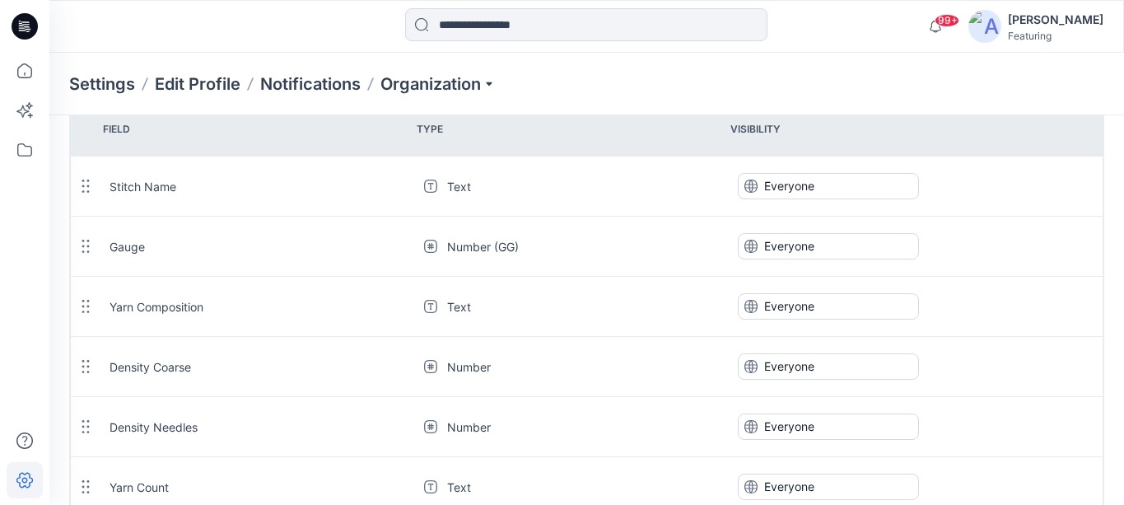
scroll to position [546, 0]
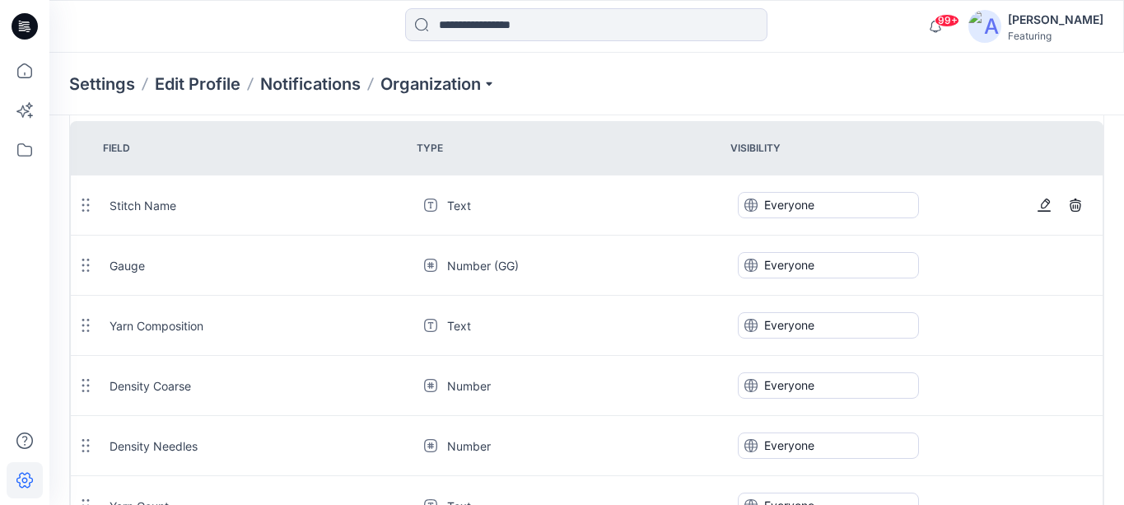
click at [490, 204] on div "Text" at bounding box center [567, 205] width 312 height 17
click at [1048, 203] on icon "button" at bounding box center [1045, 203] width 9 height 10
type input "**********"
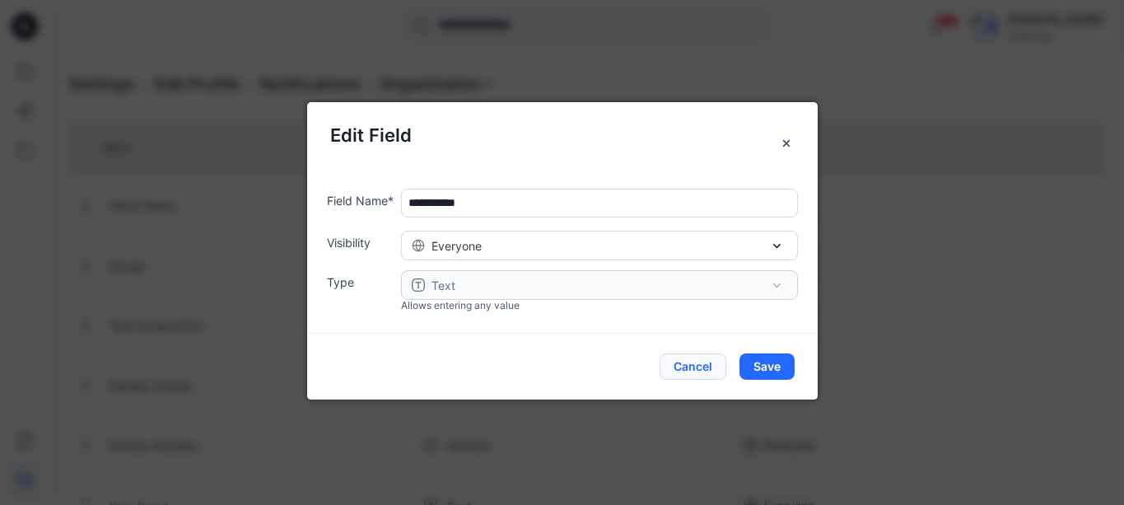
click at [698, 365] on button "Cancel" at bounding box center [693, 366] width 67 height 26
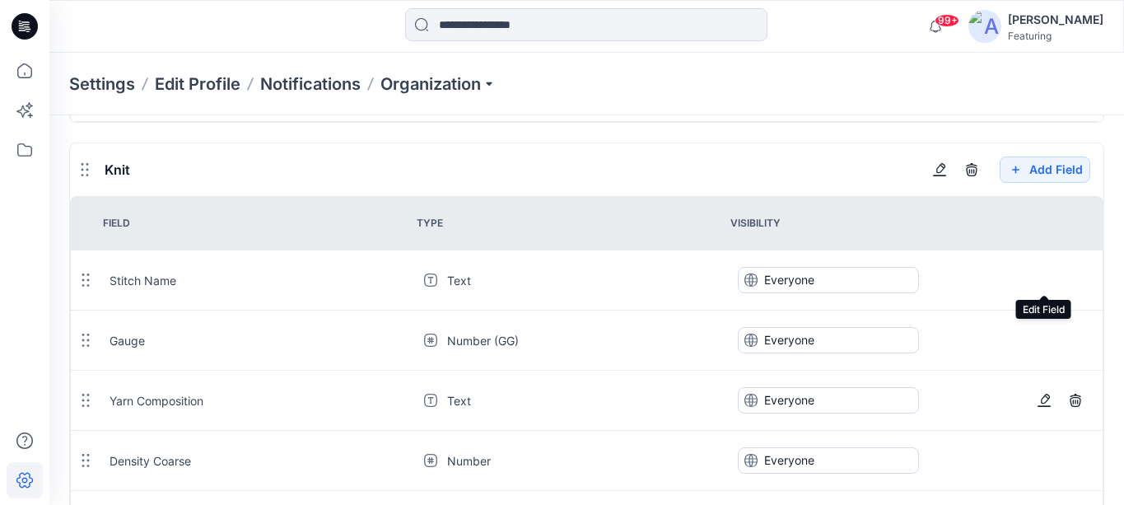
scroll to position [468, 0]
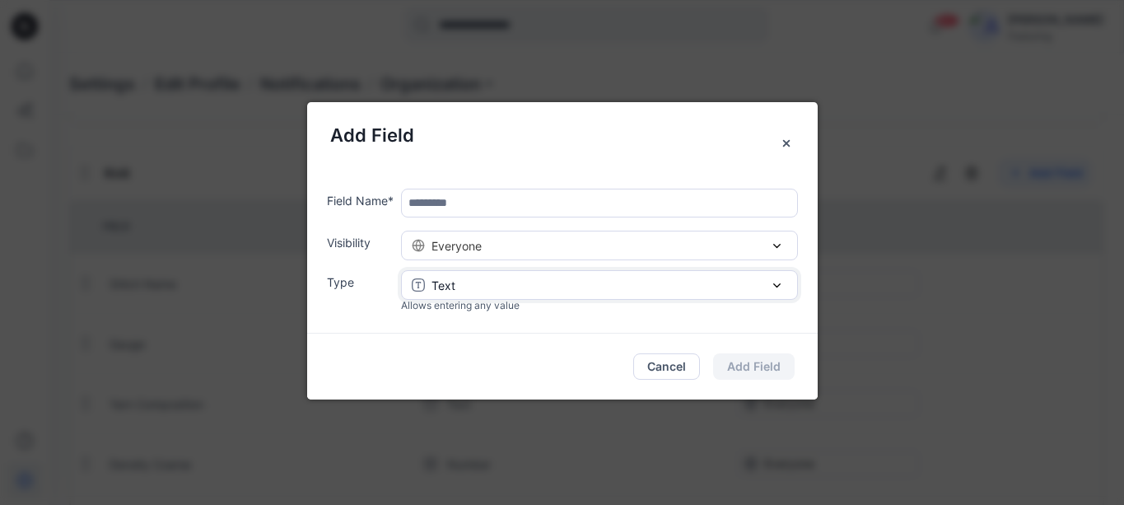
click at [496, 281] on div "Text" at bounding box center [600, 285] width 376 height 17
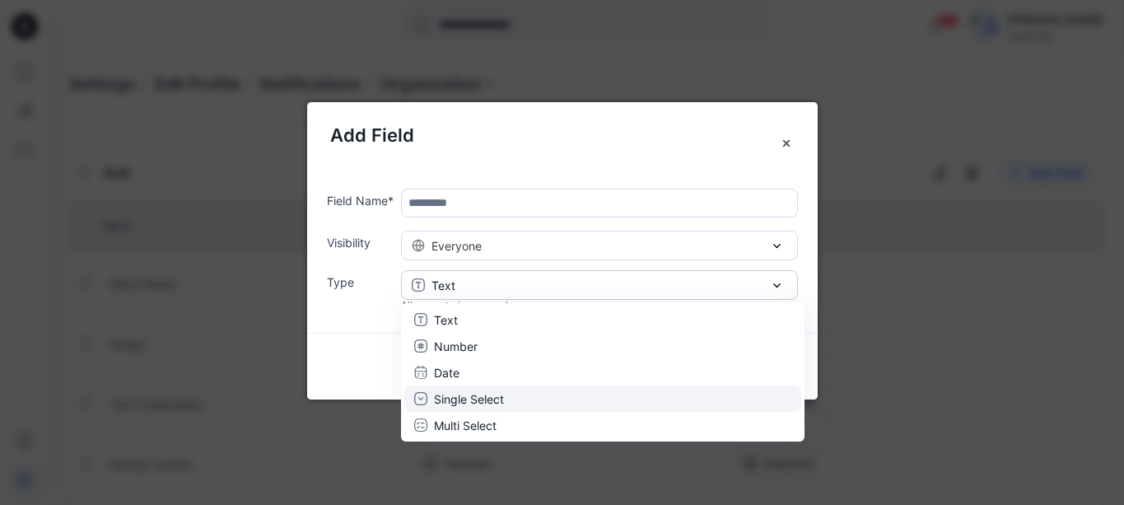
click at [493, 400] on p "Single Select" at bounding box center [469, 398] width 70 height 17
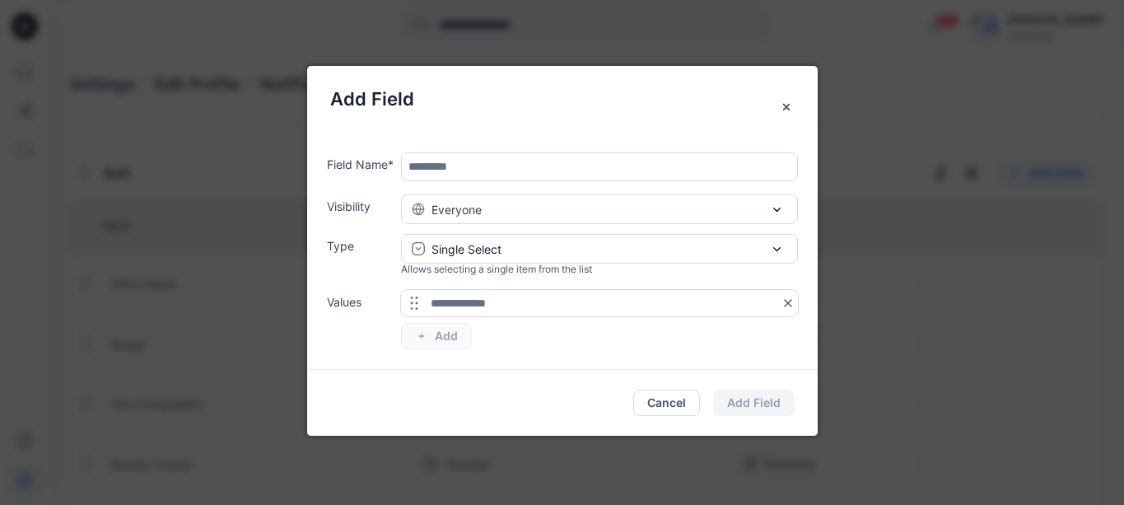
click at [418, 301] on icon at bounding box center [414, 302] width 13 height 13
click at [415, 301] on icon at bounding box center [414, 302] width 13 height 13
click at [472, 297] on input "text" at bounding box center [599, 303] width 397 height 26
click at [469, 290] on input "text" at bounding box center [599, 303] width 397 height 26
click at [459, 304] on input "text" at bounding box center [599, 303] width 397 height 26
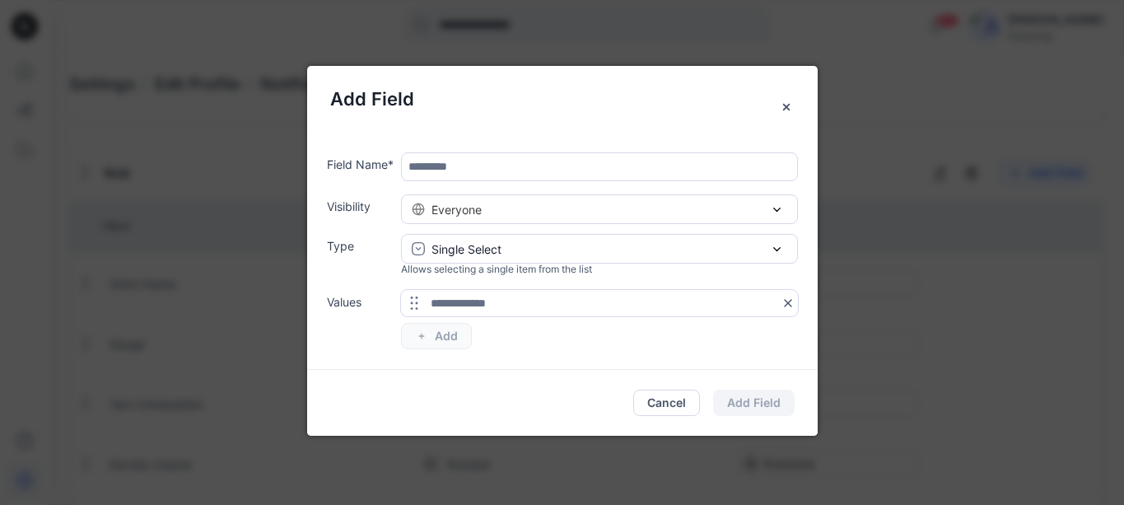
click at [411, 302] on icon at bounding box center [413, 302] width 7 height 13
click at [413, 302] on icon at bounding box center [414, 302] width 13 height 13
click at [502, 309] on input "text" at bounding box center [599, 303] width 397 height 26
click at [443, 336] on div "To pick up a draggable item, press the space bar. While dragging, use the arrow…" at bounding box center [599, 319] width 397 height 59
click at [516, 245] on div "Single Select" at bounding box center [600, 248] width 376 height 17
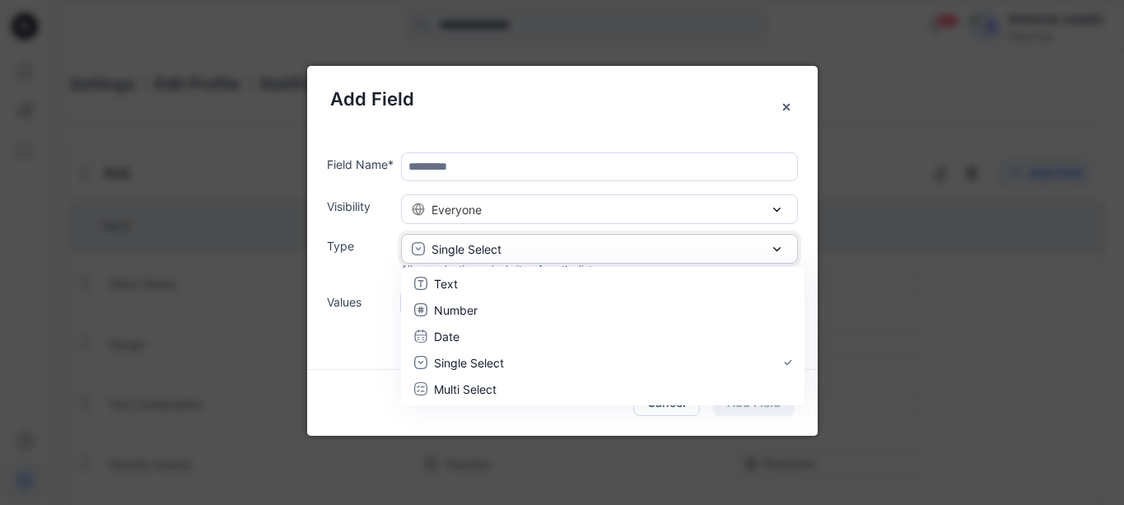
click at [516, 245] on div "Single Select" at bounding box center [600, 248] width 376 height 17
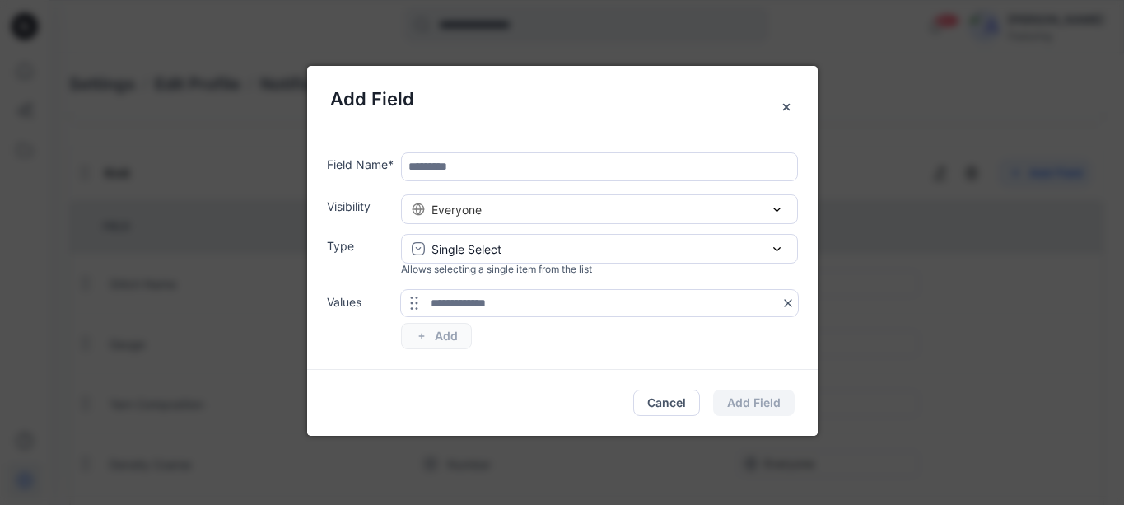
click at [420, 306] on icon at bounding box center [414, 302] width 13 height 13
click at [413, 306] on icon at bounding box center [414, 302] width 13 height 13
drag, startPoint x: 413, startPoint y: 306, endPoint x: 417, endPoint y: 254, distance: 52.9
click at [418, 253] on div "Field Name * Visibility Everyone Everyone Members Type Single Select Text Numbe…" at bounding box center [572, 250] width 491 height 197
drag, startPoint x: 415, startPoint y: 301, endPoint x: 391, endPoint y: 292, distance: 25.5
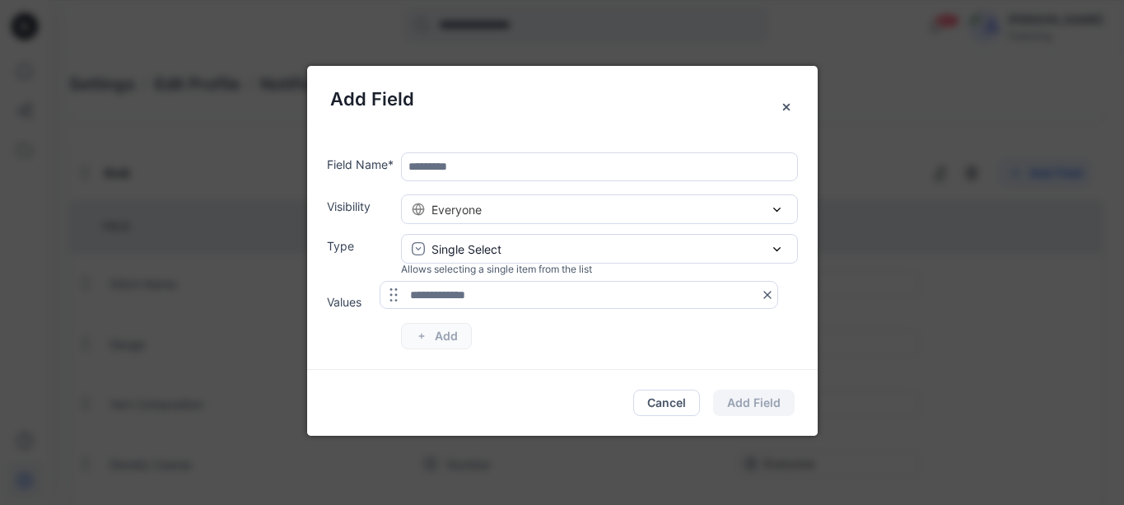
click at [391, 292] on icon at bounding box center [393, 294] width 13 height 13
click at [415, 300] on icon at bounding box center [414, 302] width 13 height 13
click at [374, 305] on label "Values" at bounding box center [361, 301] width 68 height 17
click at [514, 168] on input "text" at bounding box center [599, 166] width 397 height 29
type input "*********"
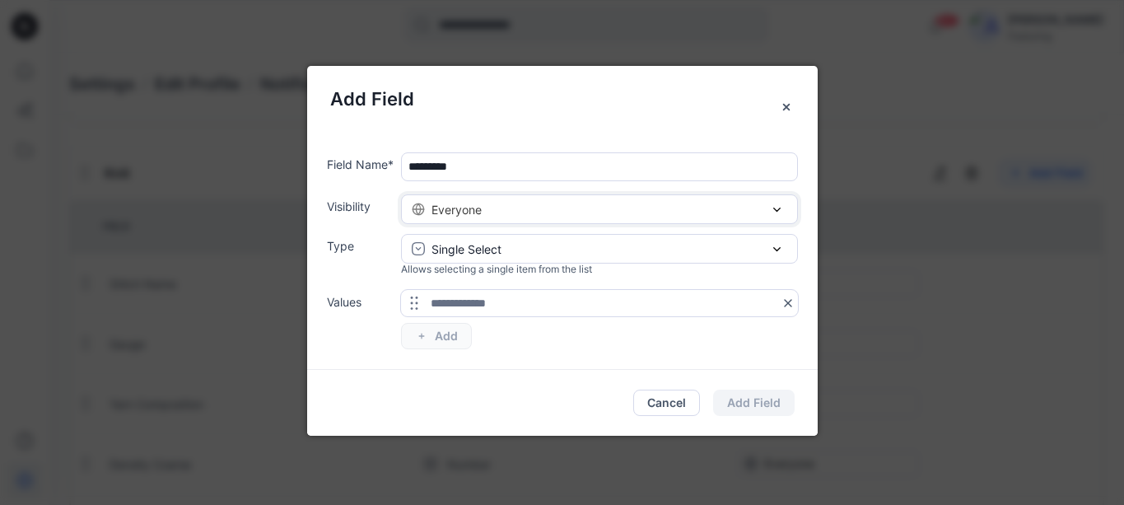
click at [539, 215] on div "Everyone" at bounding box center [600, 209] width 376 height 17
click at [517, 253] on div "Single Select" at bounding box center [600, 248] width 376 height 17
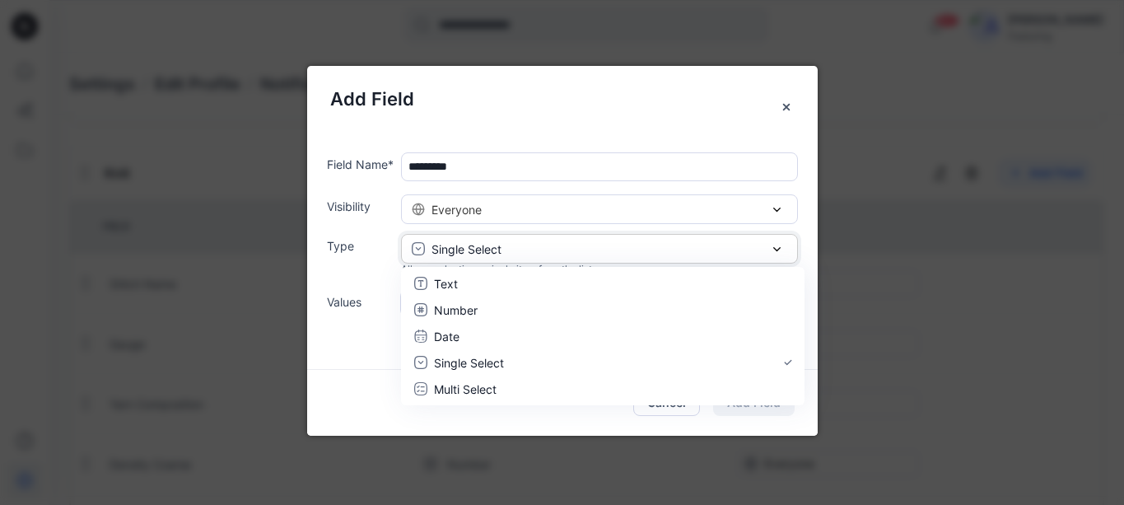
click at [517, 253] on div "Single Select" at bounding box center [600, 248] width 376 height 17
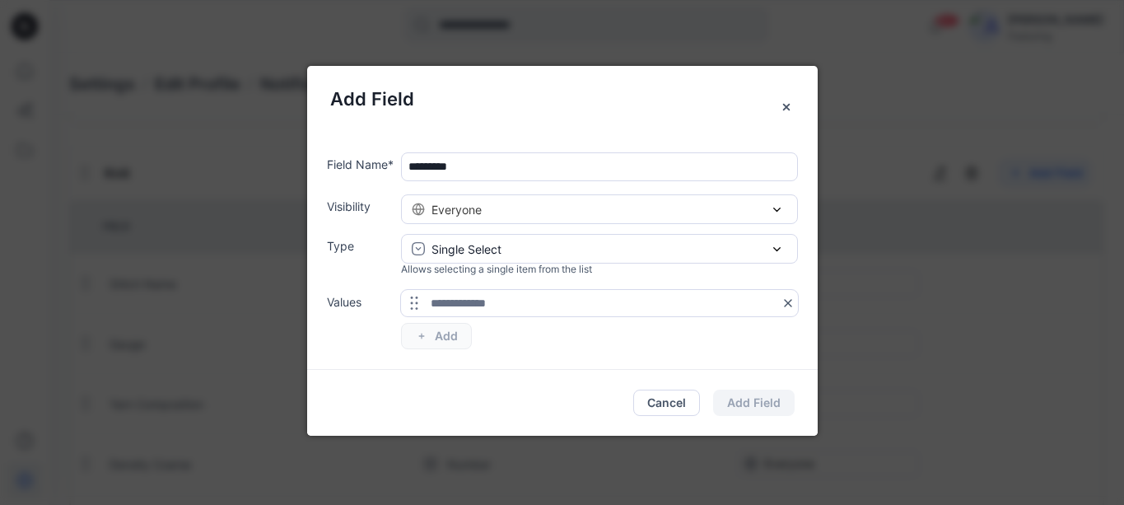
click at [759, 404] on div "Cancel Add Field" at bounding box center [562, 403] width 511 height 66
click at [544, 307] on input "text" at bounding box center [599, 303] width 397 height 26
click at [413, 306] on icon at bounding box center [414, 302] width 13 height 13
click at [428, 334] on div "To pick up a draggable item, press the space bar. While dragging, use the arrow…" at bounding box center [599, 319] width 397 height 59
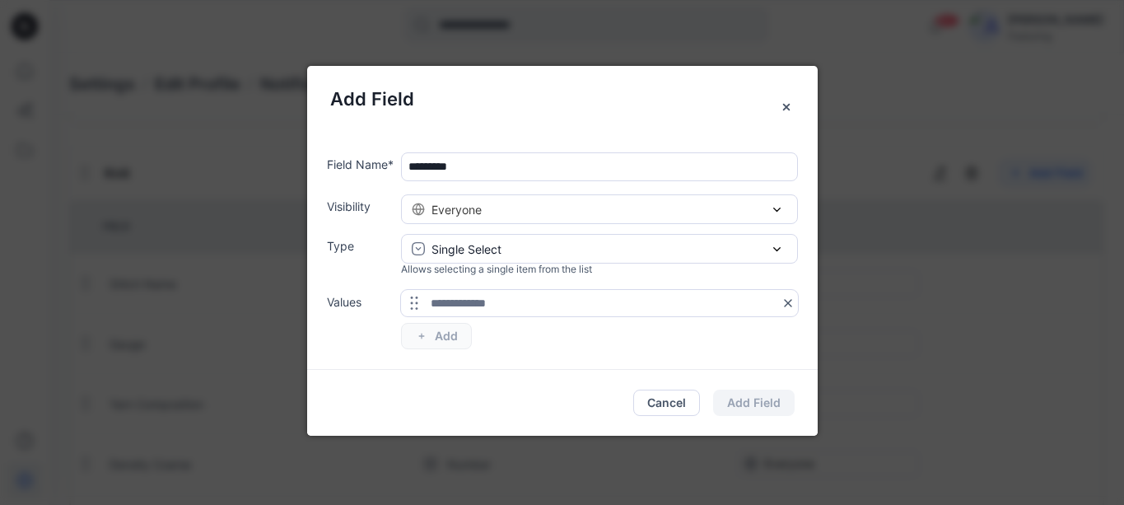
click at [428, 334] on div "To pick up a draggable item, press the space bar. While dragging, use the arrow…" at bounding box center [599, 319] width 397 height 59
click at [668, 400] on button "Cancel" at bounding box center [666, 403] width 67 height 26
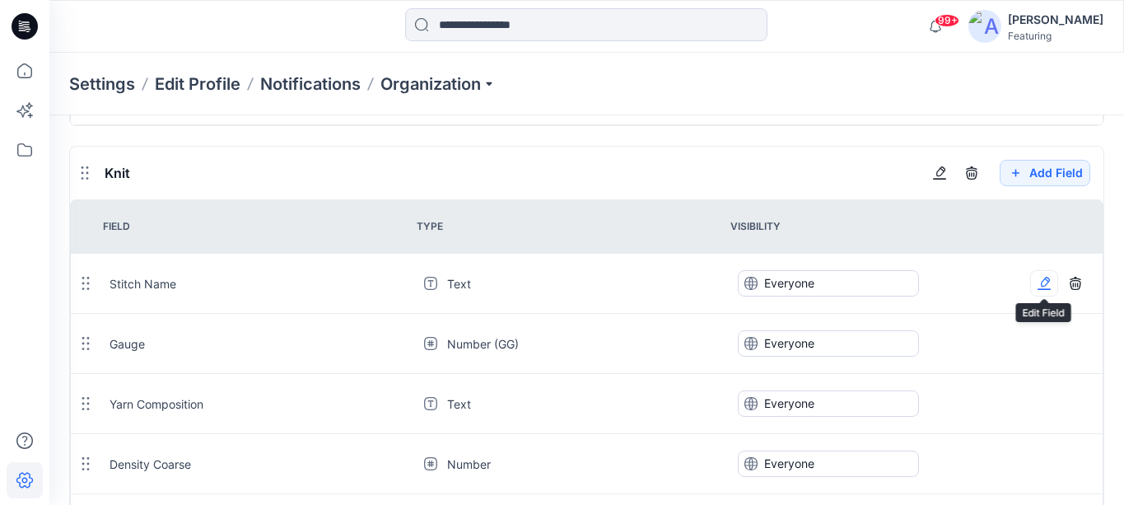
click at [1038, 279] on icon "button" at bounding box center [1044, 283] width 13 height 13
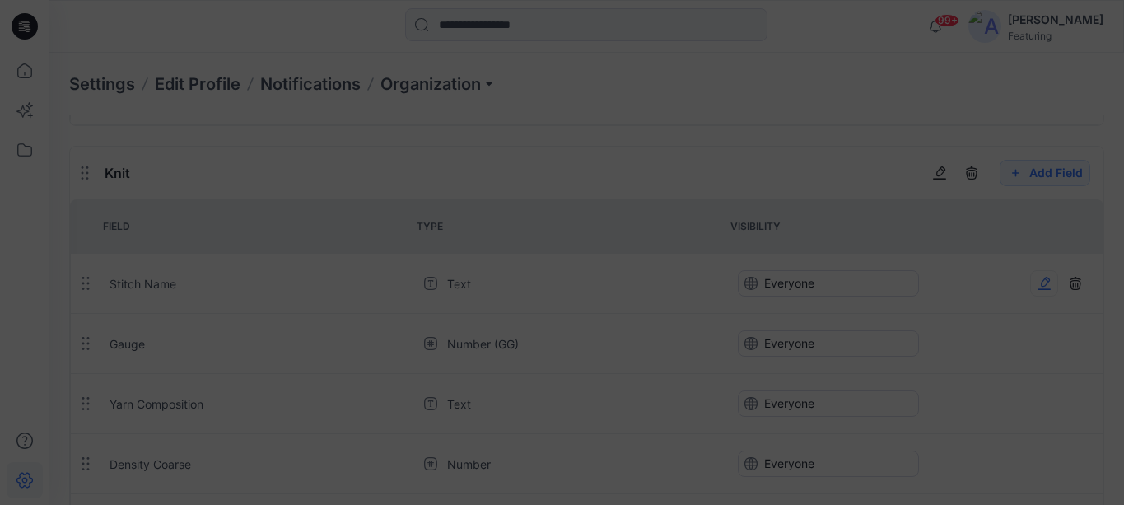
type input "**********"
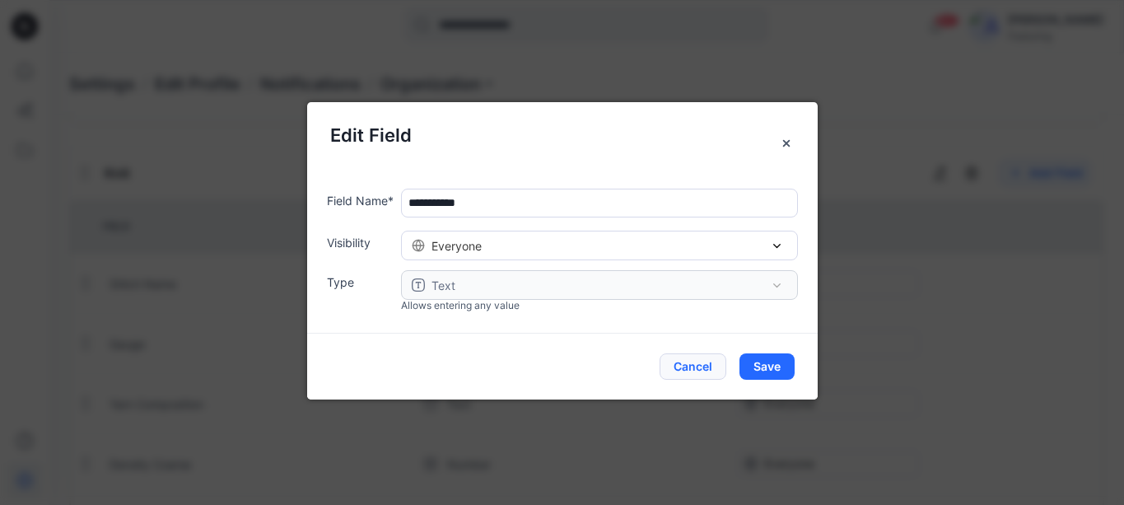
click at [675, 363] on button "Cancel" at bounding box center [693, 366] width 67 height 26
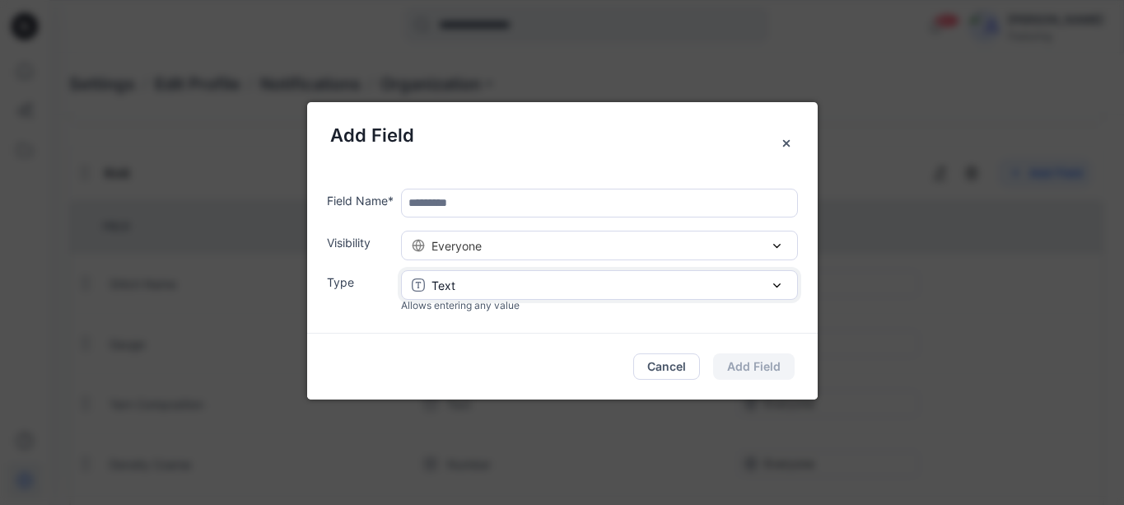
click at [482, 287] on div "Text" at bounding box center [600, 285] width 376 height 17
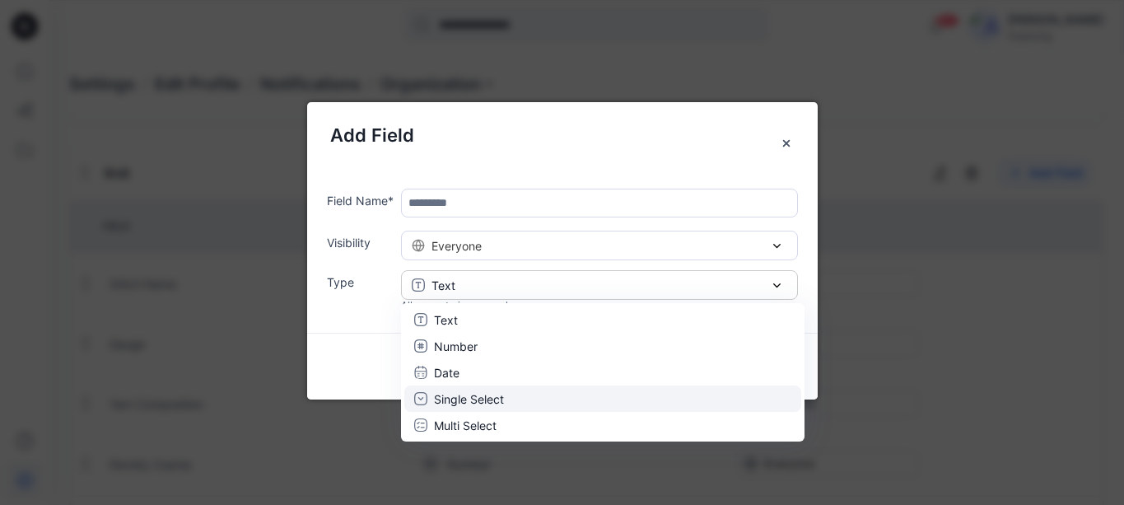
click at [484, 398] on p "Single Select" at bounding box center [469, 398] width 70 height 17
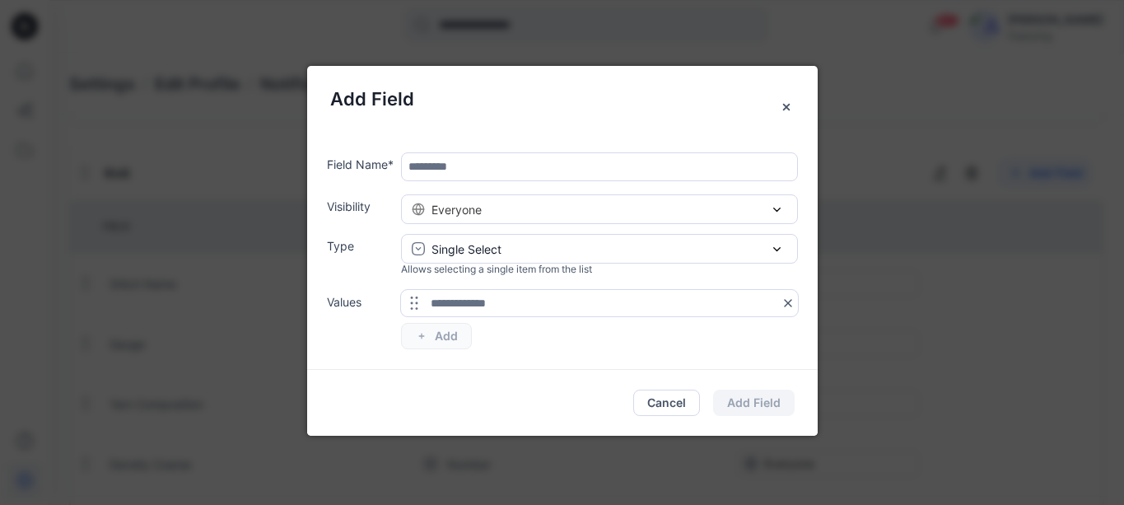
click at [361, 310] on label "Values" at bounding box center [361, 301] width 68 height 17
click at [455, 314] on input "text" at bounding box center [599, 303] width 397 height 26
click at [500, 301] on input "text" at bounding box center [599, 303] width 397 height 26
click at [409, 305] on icon at bounding box center [414, 302] width 13 height 13
click at [413, 305] on icon at bounding box center [414, 302] width 13 height 13
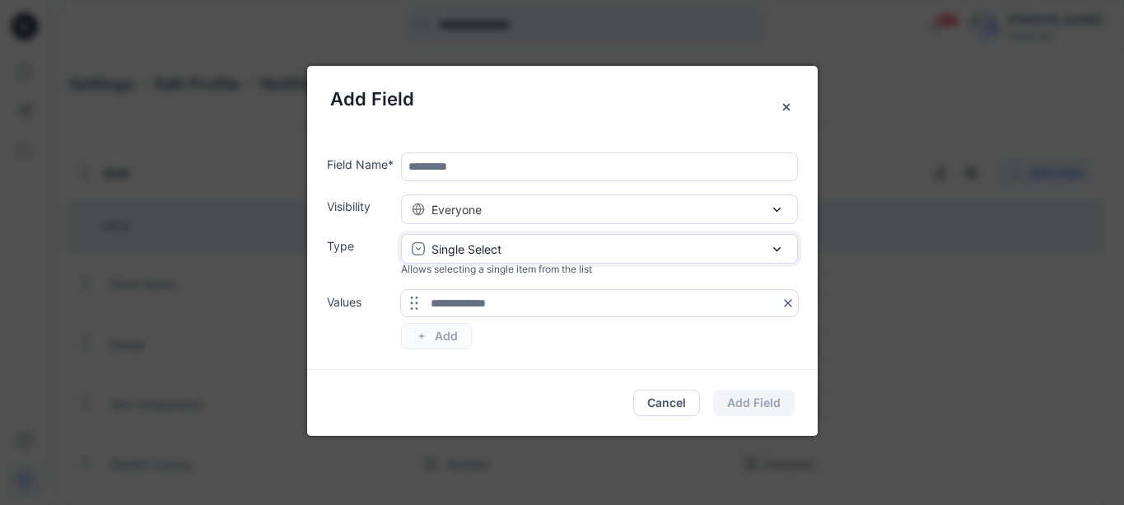
click at [464, 250] on p "Single Select" at bounding box center [467, 248] width 70 height 17
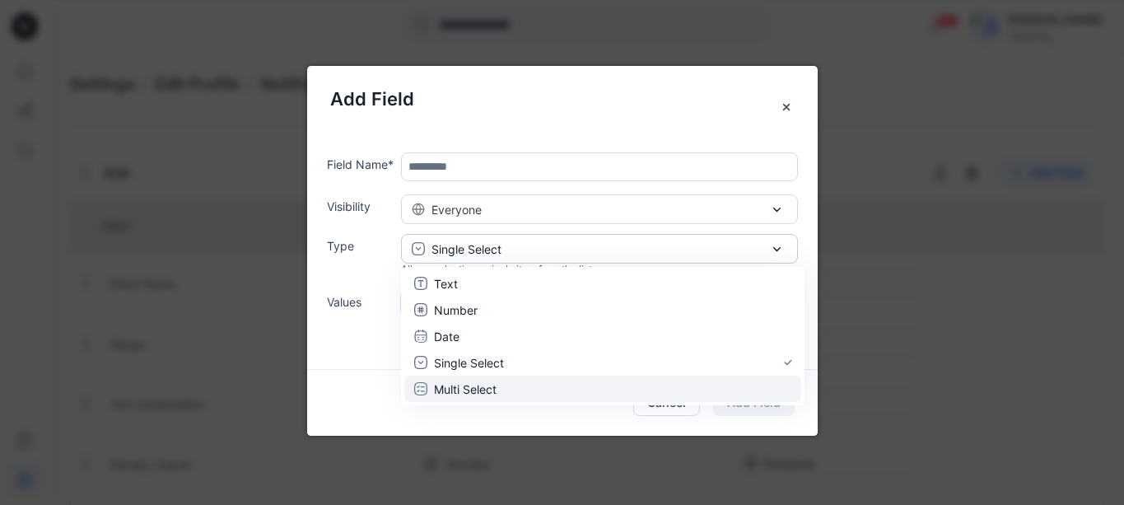
click at [456, 385] on p "Multi Select" at bounding box center [465, 389] width 63 height 17
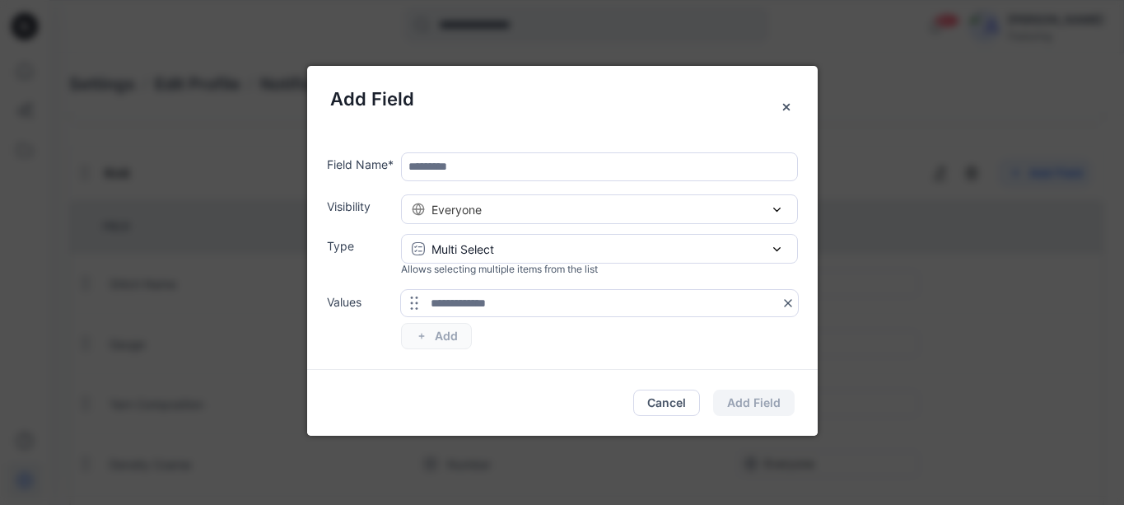
click at [466, 306] on input "text" at bounding box center [599, 303] width 397 height 26
click at [457, 250] on p "Multi Select" at bounding box center [463, 248] width 63 height 17
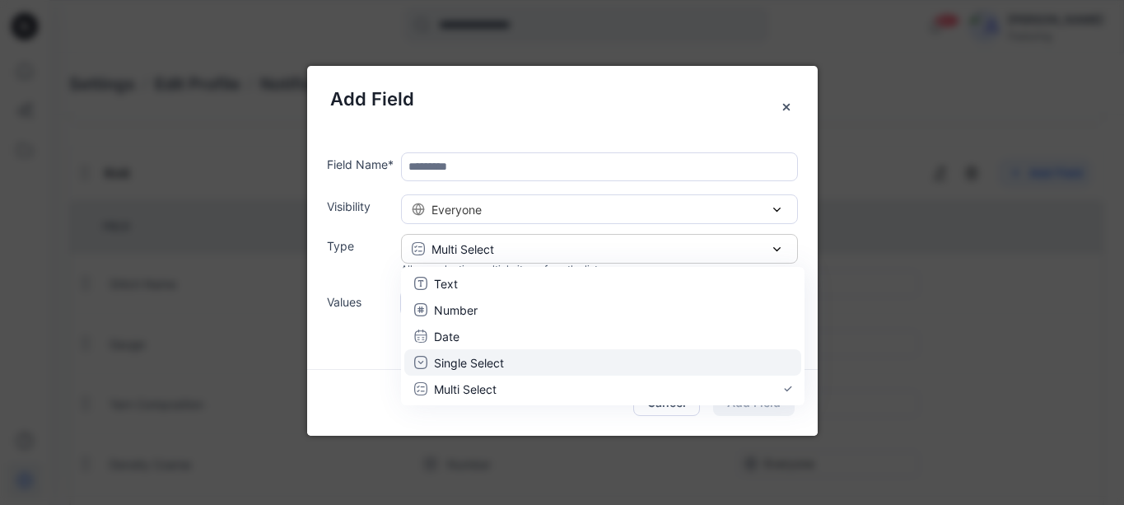
click at [460, 357] on p "Single Select" at bounding box center [469, 362] width 70 height 17
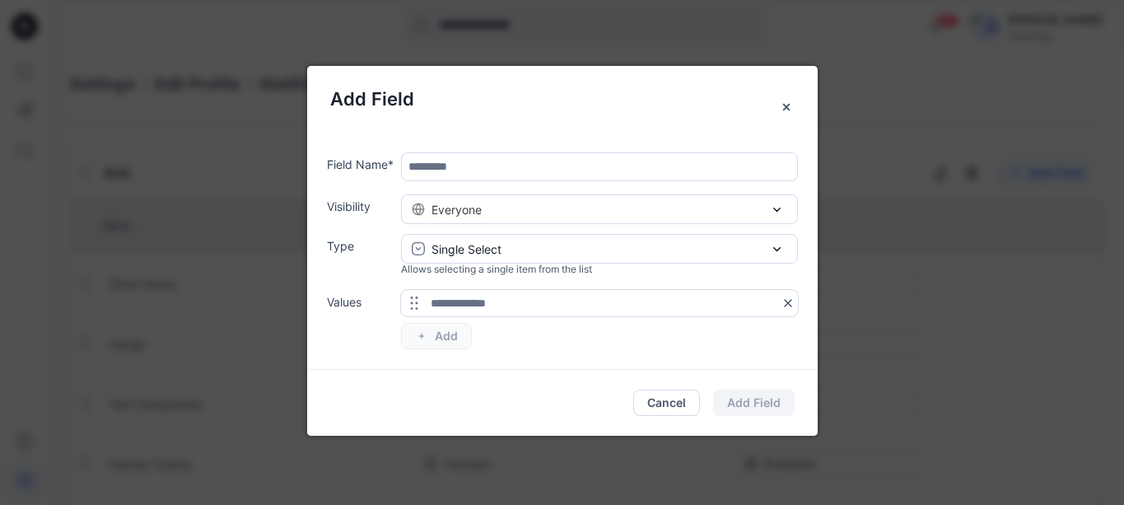
click at [420, 311] on input "text" at bounding box center [599, 303] width 397 height 26
click at [413, 304] on icon at bounding box center [414, 302] width 13 height 13
click at [786, 105] on icon "Close" at bounding box center [786, 106] width 13 height 13
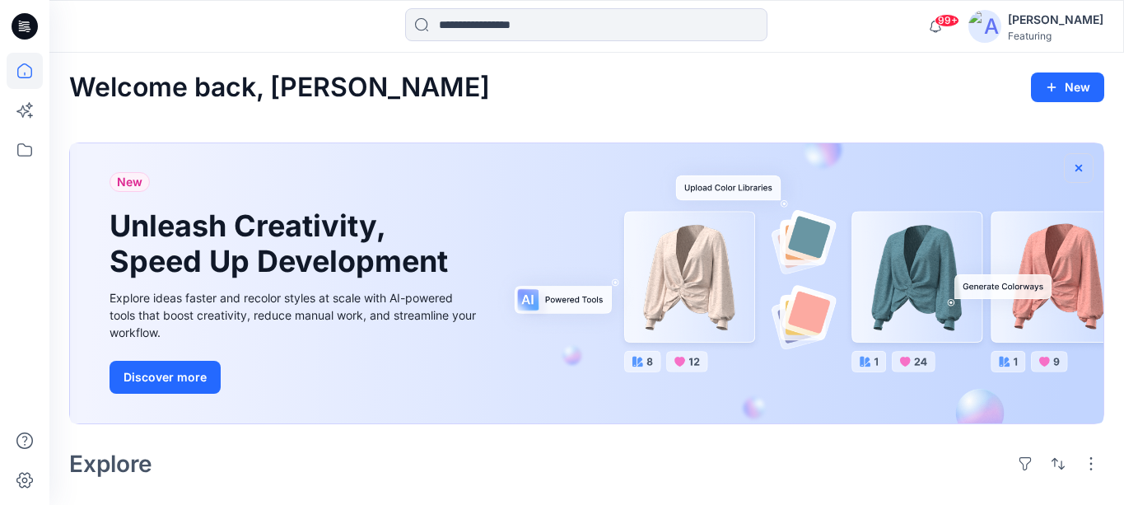
click at [1078, 166] on icon "button" at bounding box center [1078, 167] width 13 height 13
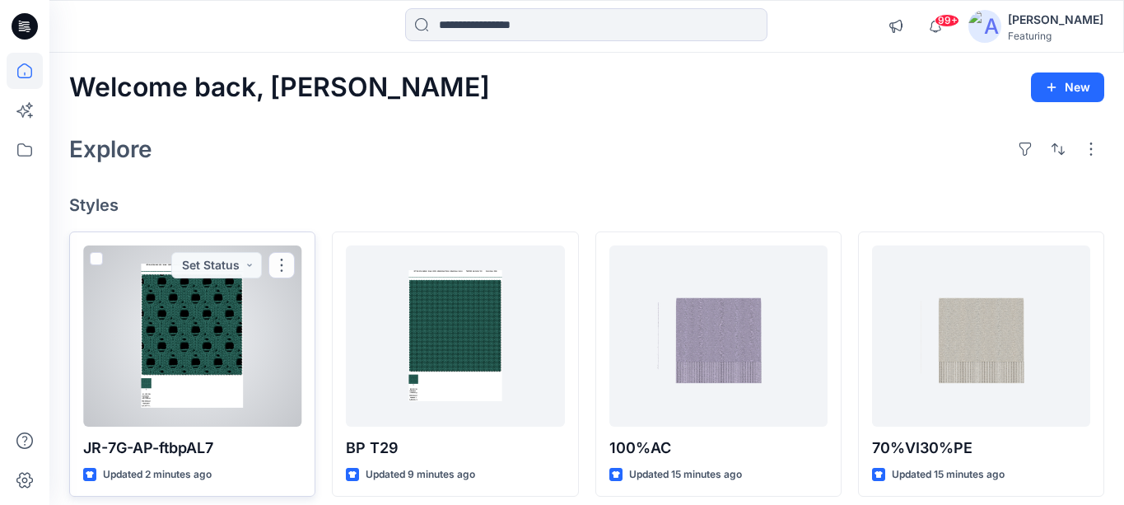
click at [235, 346] on div at bounding box center [192, 335] width 218 height 181
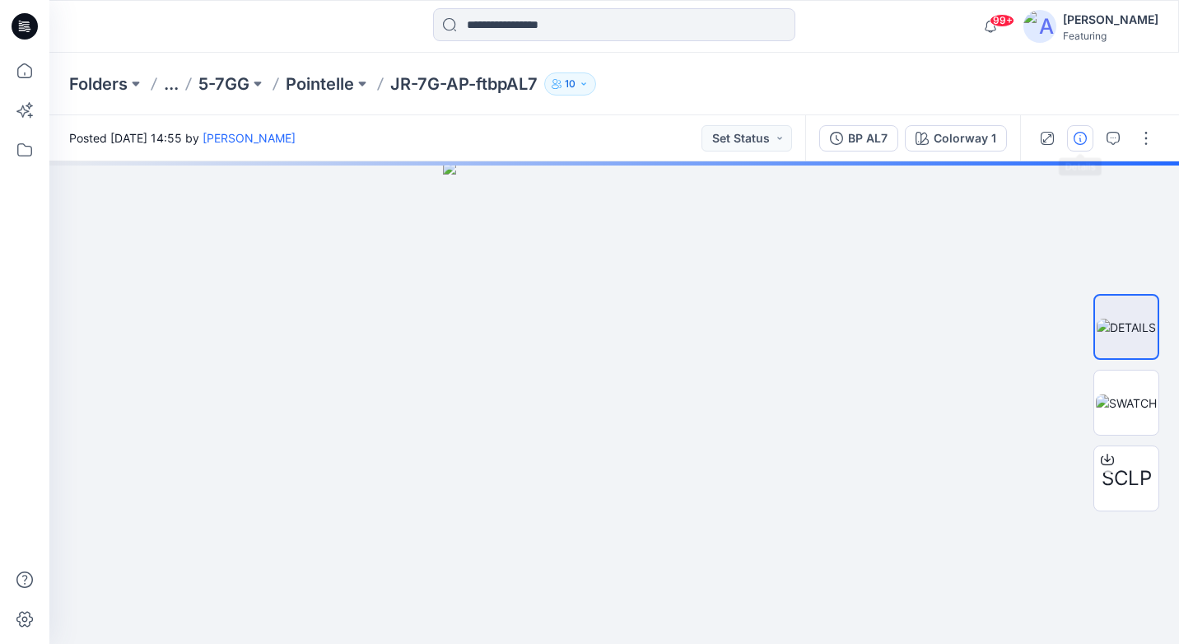
click at [1080, 146] on button "button" at bounding box center [1080, 138] width 26 height 26
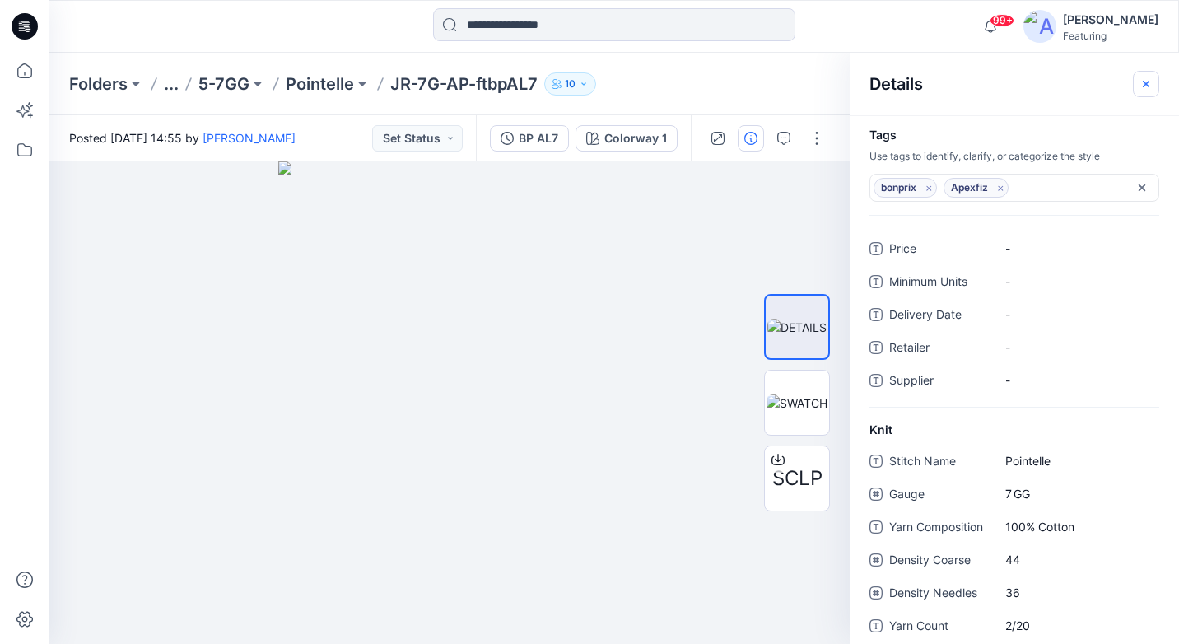
click at [1123, 82] on icon "button" at bounding box center [1146, 83] width 7 height 7
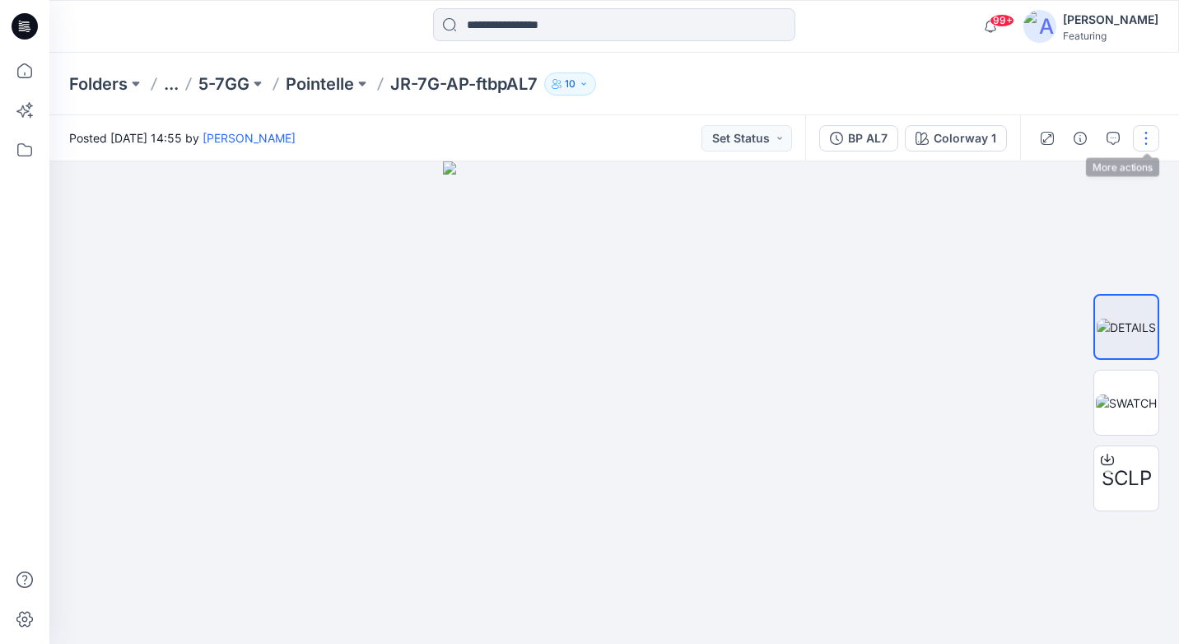
click at [1123, 147] on button "button" at bounding box center [1146, 138] width 26 height 26
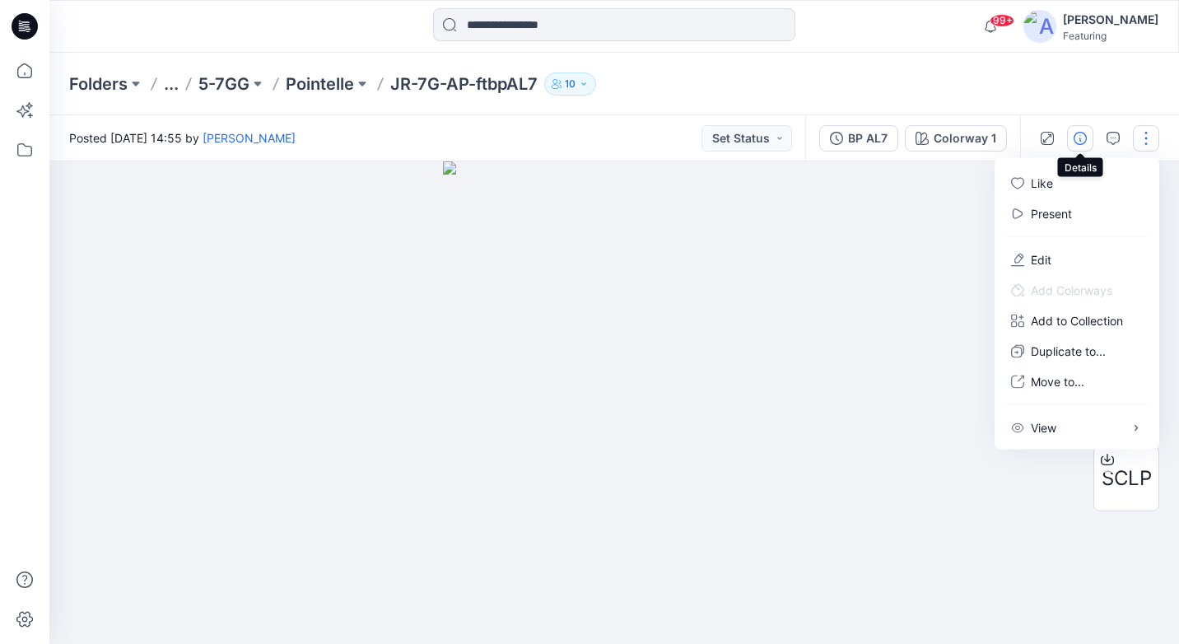
click at [1084, 138] on icon "button" at bounding box center [1080, 138] width 13 height 13
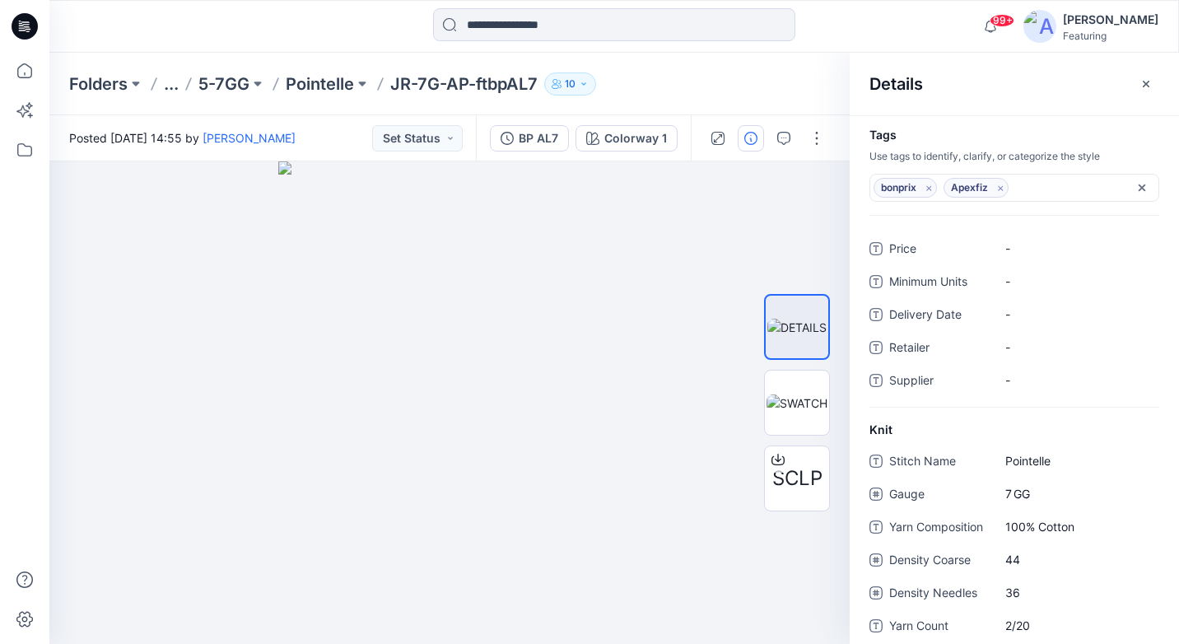
scroll to position [48, 0]
